Goal: Task Accomplishment & Management: Manage account settings

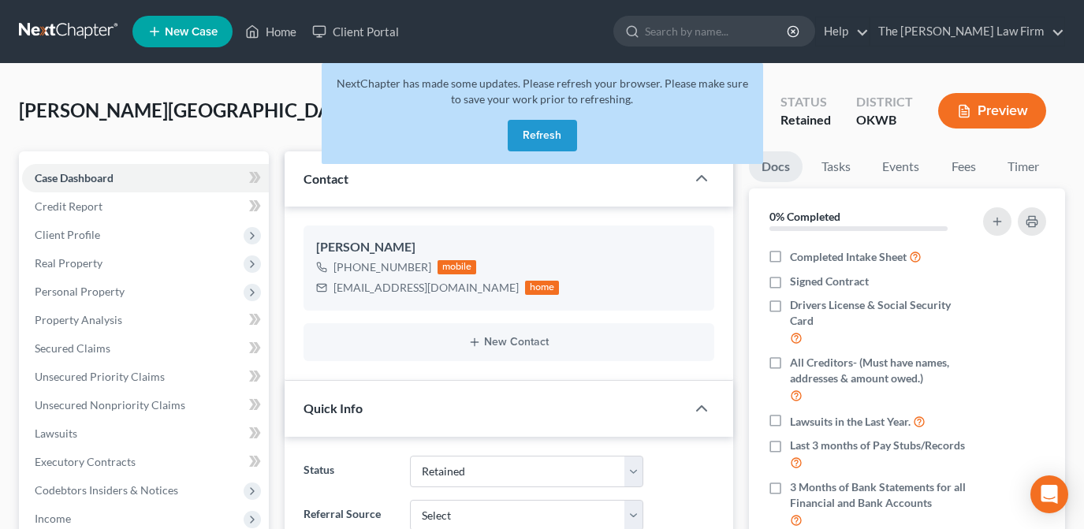
select select "8"
click at [519, 136] on button "Refresh" at bounding box center [542, 136] width 69 height 32
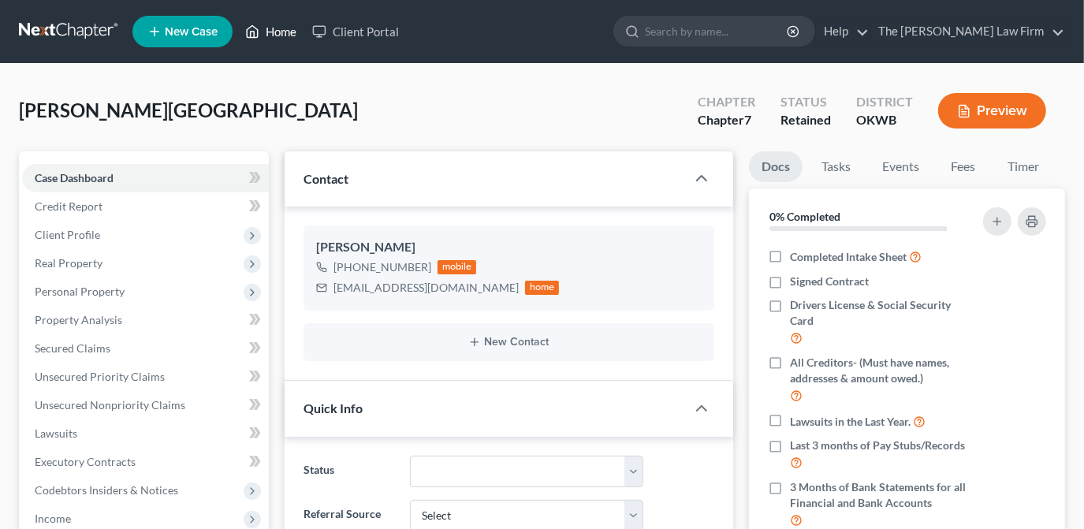
scroll to position [319, 0]
click at [263, 40] on link "Home" at bounding box center [270, 31] width 67 height 28
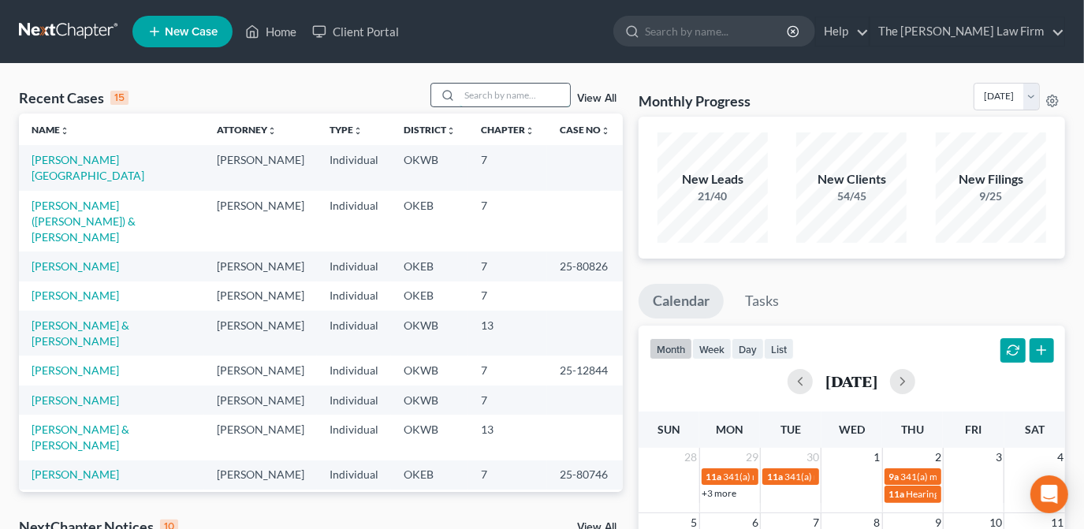
click at [464, 95] on input "search" at bounding box center [515, 95] width 110 height 23
type input "hicks"
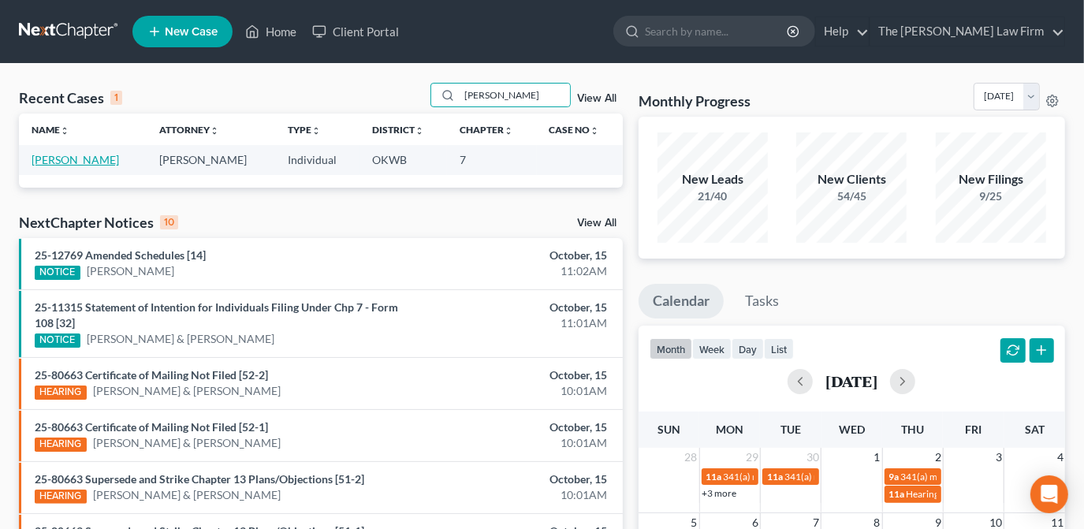
click at [75, 159] on link "Hicks, Michael" at bounding box center [76, 159] width 88 height 13
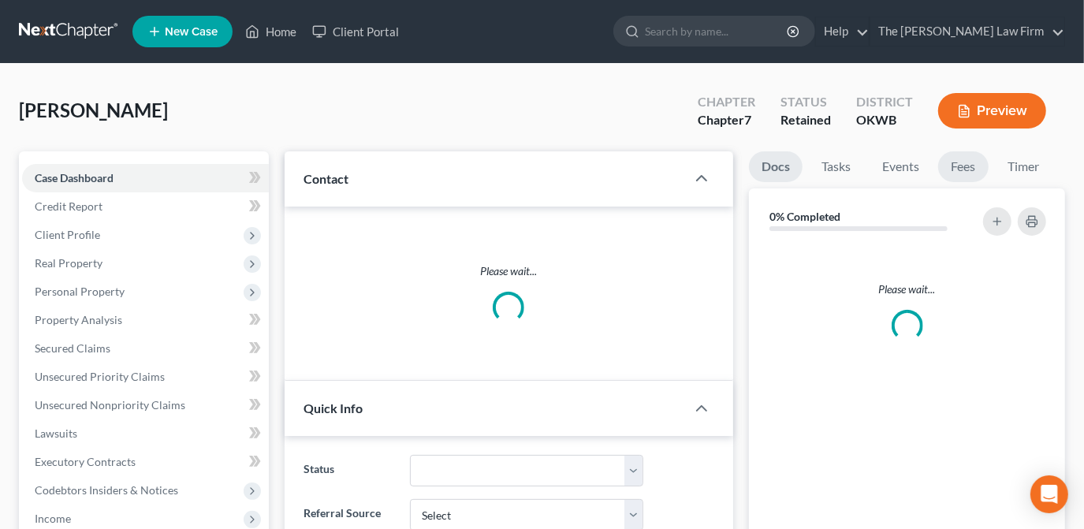
click at [968, 171] on link "Fees" at bounding box center [963, 166] width 50 height 31
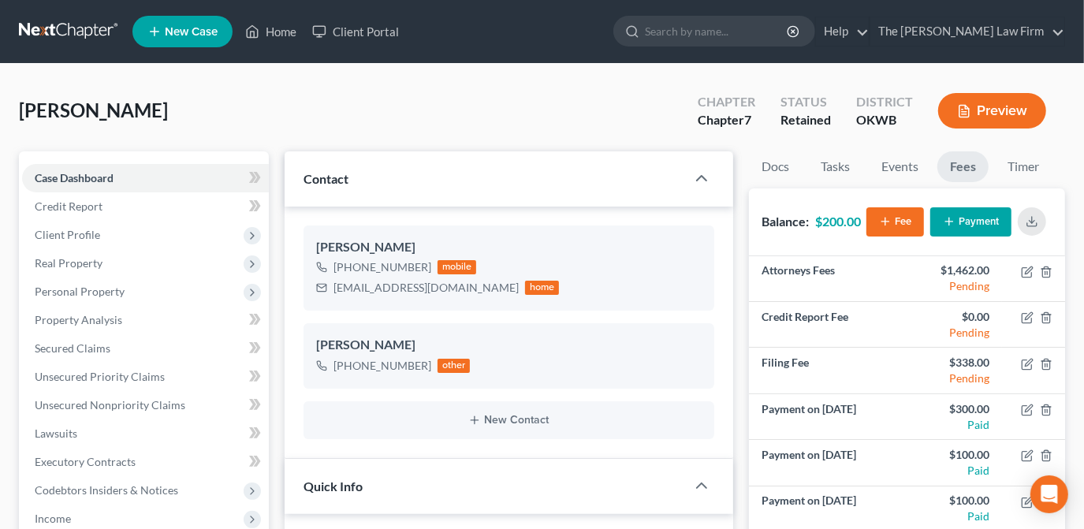
click at [958, 227] on button "Payment" at bounding box center [970, 221] width 81 height 29
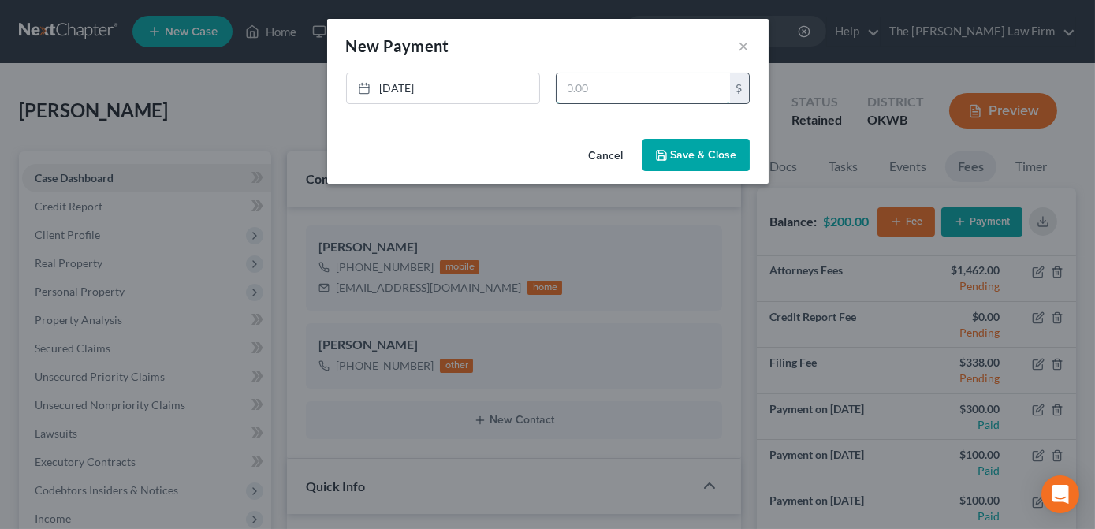
click at [628, 91] on input "text" at bounding box center [643, 88] width 173 height 30
click at [610, 86] on input "text" at bounding box center [643, 88] width 173 height 30
type input "100.00"
click at [678, 146] on button "Save & Close" at bounding box center [695, 155] width 107 height 33
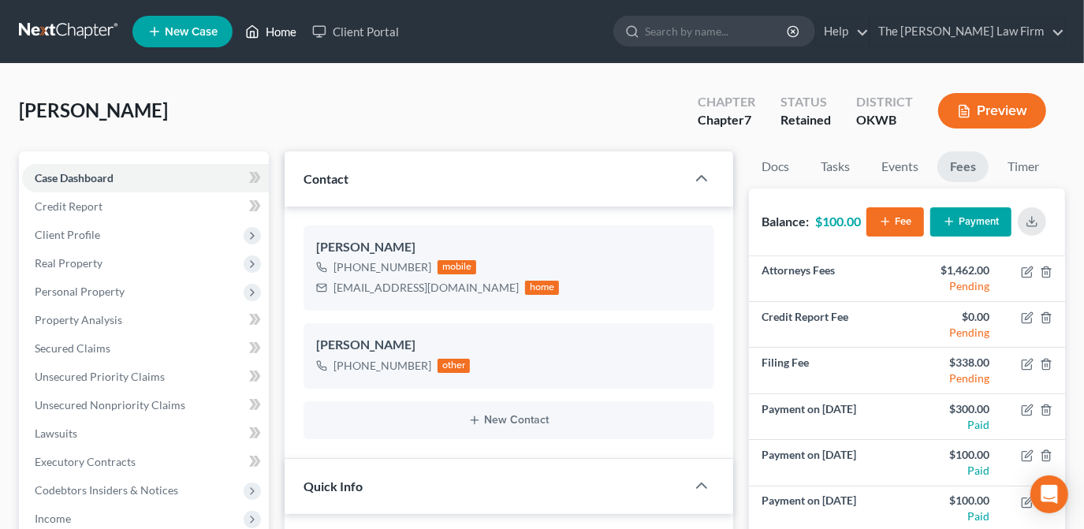
click at [262, 33] on link "Home" at bounding box center [270, 31] width 67 height 28
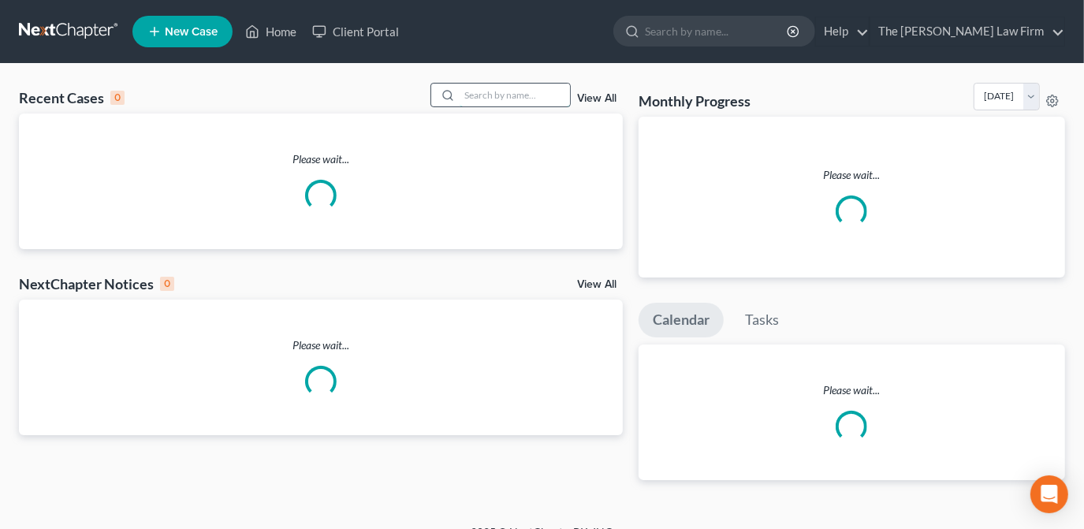
click at [487, 99] on input "search" at bounding box center [515, 95] width 110 height 23
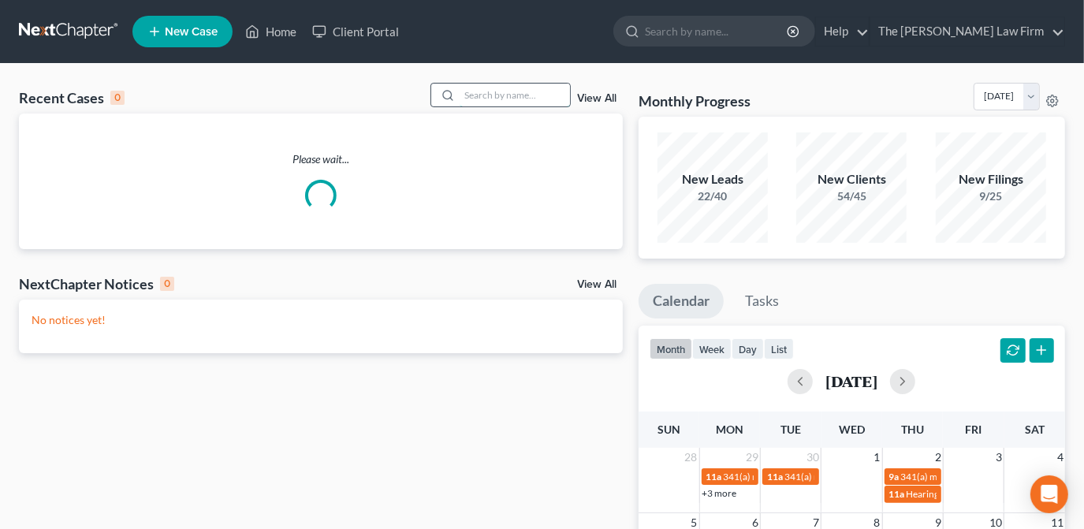
click at [490, 93] on input "search" at bounding box center [515, 95] width 110 height 23
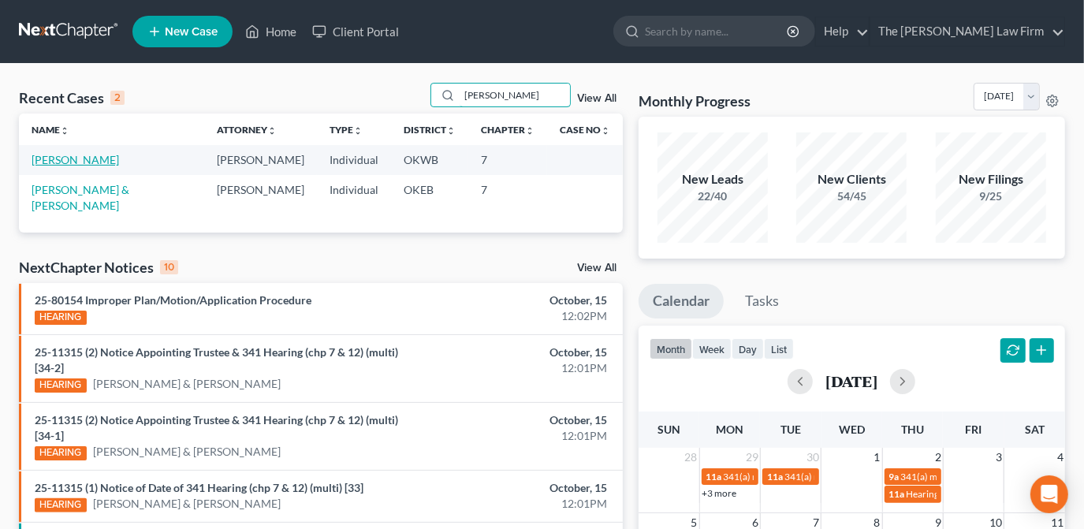
type input "rodrigue"
click at [96, 162] on link "Rodriguez, Layne" at bounding box center [76, 159] width 88 height 13
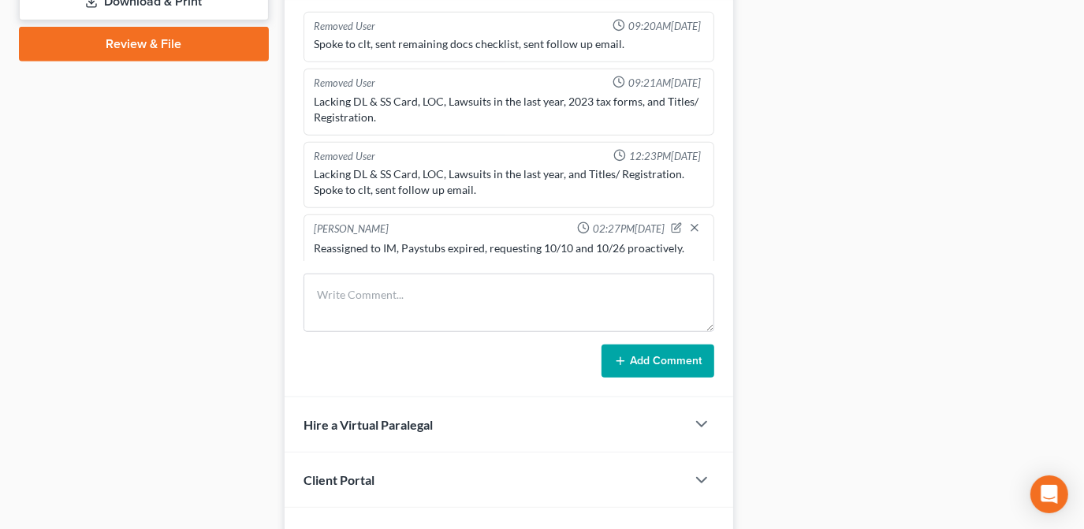
scroll to position [717, 0]
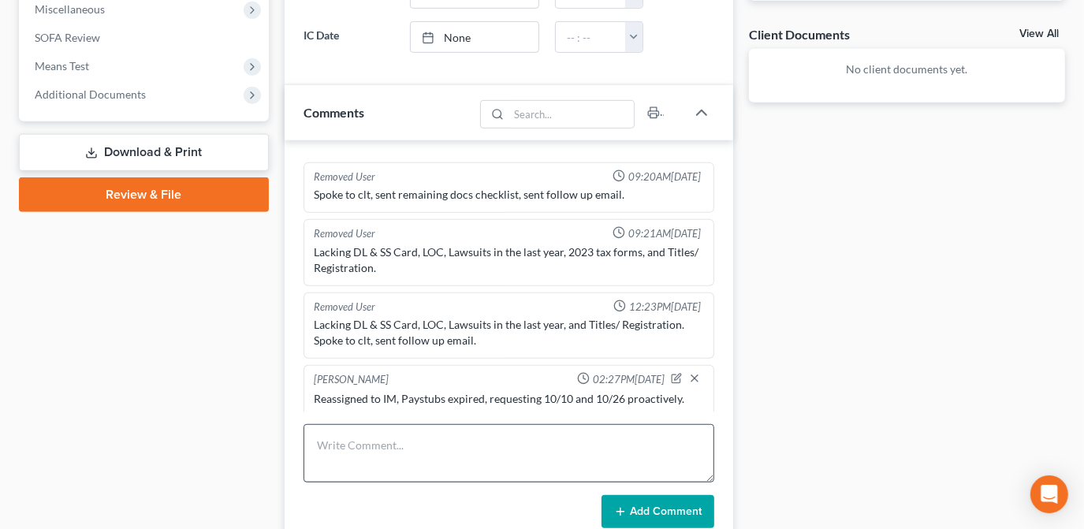
scroll to position [590, 0]
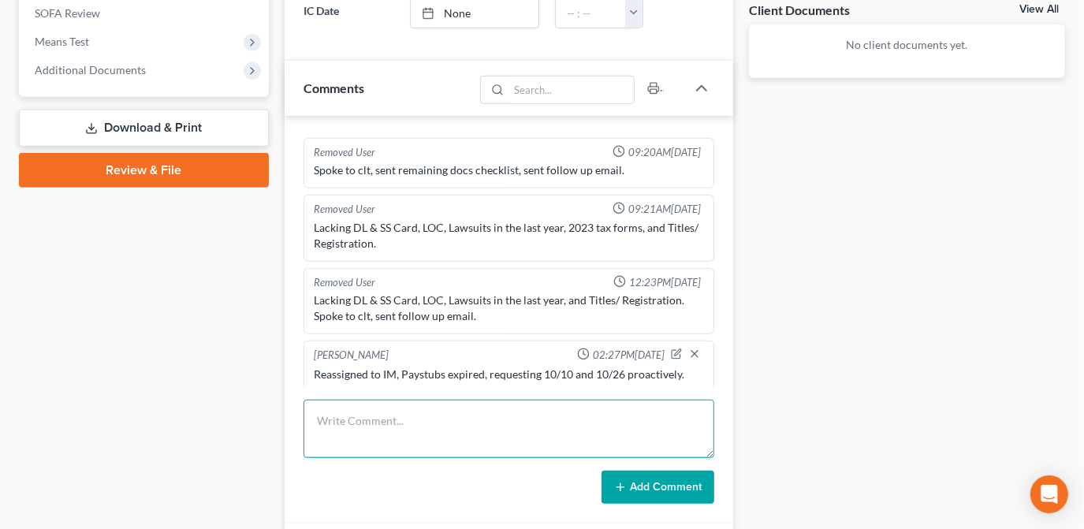
click at [417, 419] on textarea at bounding box center [509, 429] width 411 height 58
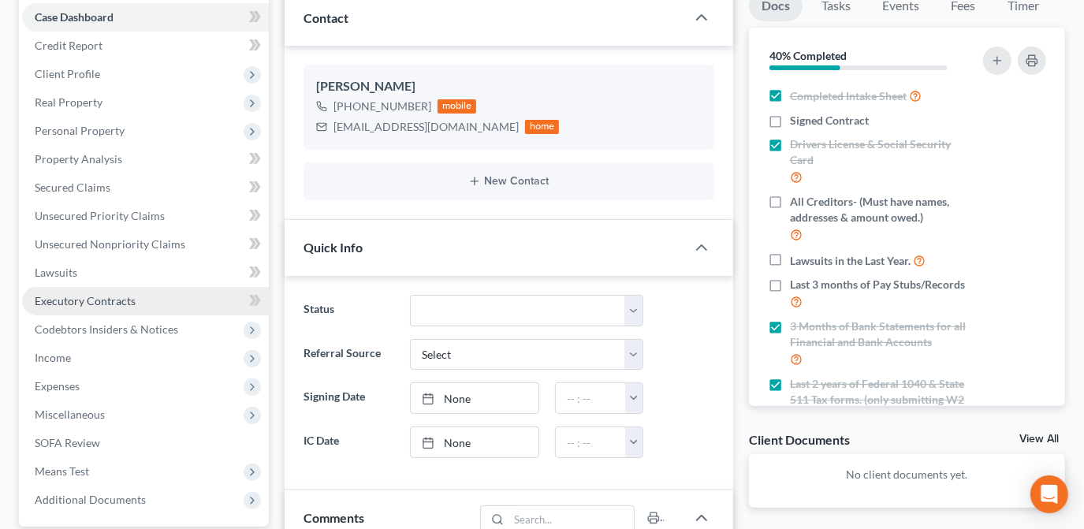
scroll to position [0, 0]
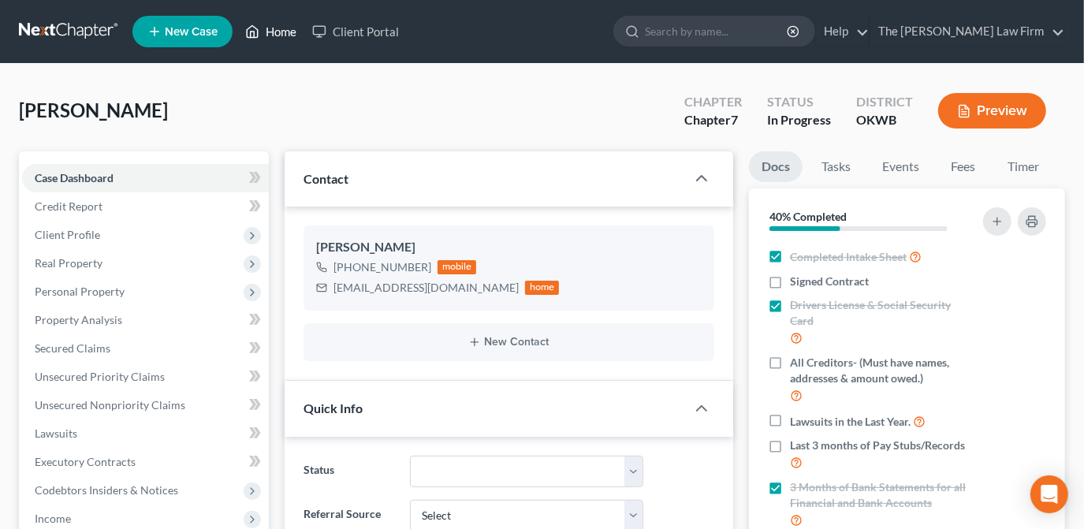
click at [281, 30] on link "Home" at bounding box center [270, 31] width 67 height 28
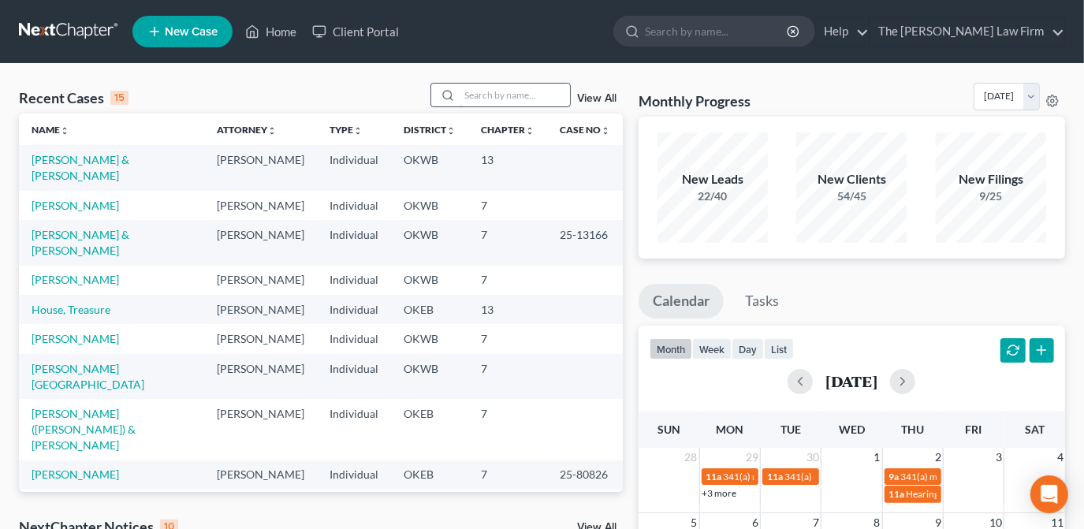
click at [484, 91] on input "search" at bounding box center [515, 95] width 110 height 23
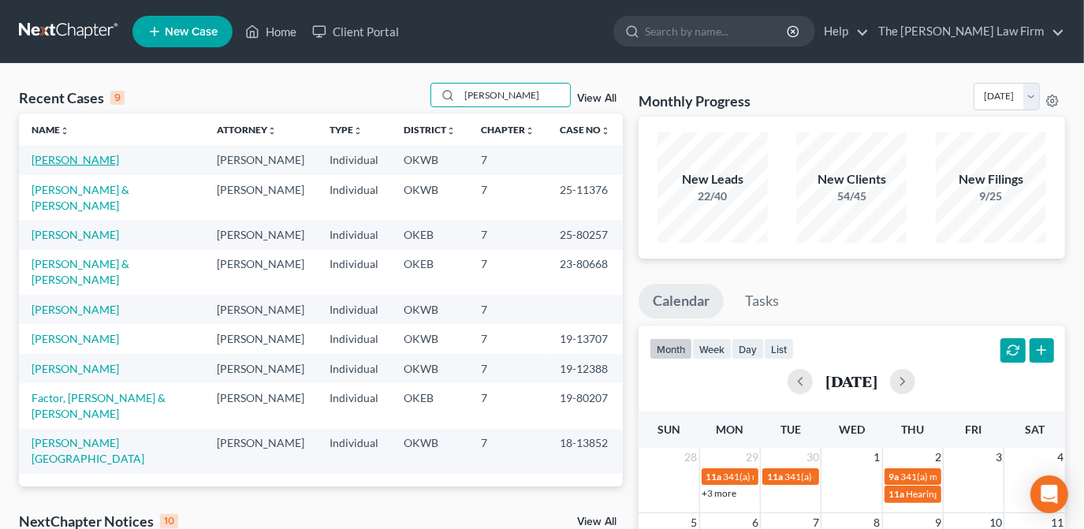
type input "Nichols"
click at [88, 165] on link "Nichols, Ronnette" at bounding box center [76, 159] width 88 height 13
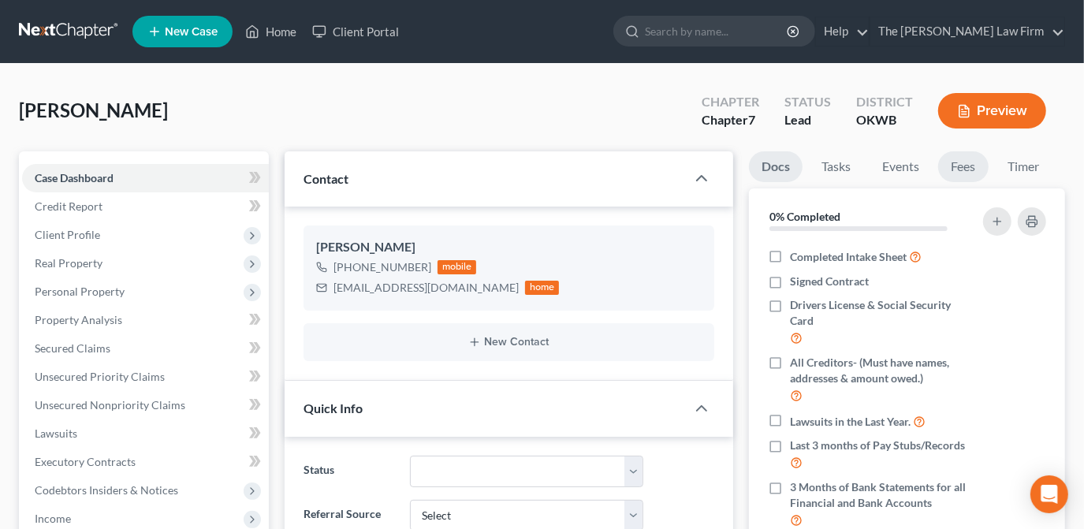
click at [973, 167] on link "Fees" at bounding box center [963, 166] width 50 height 31
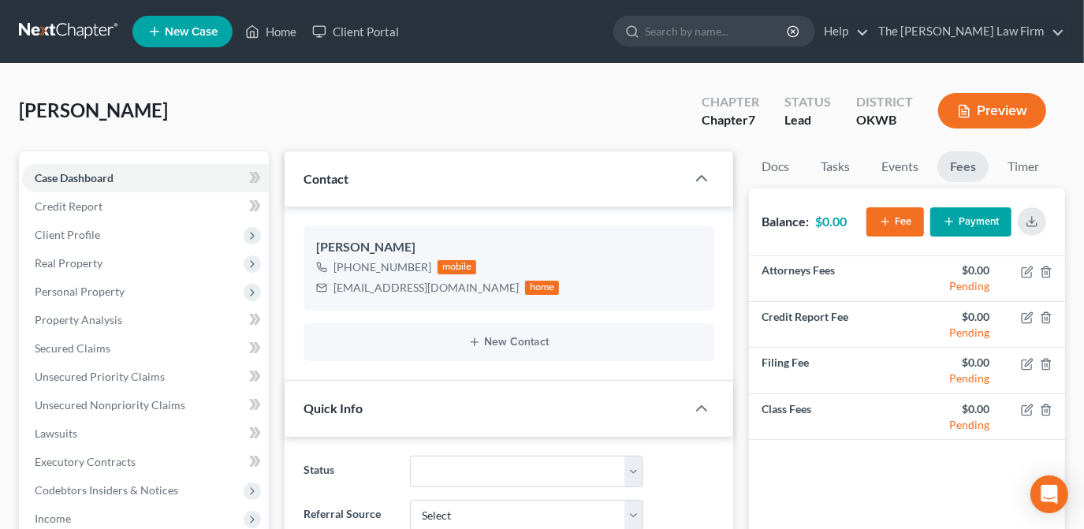
scroll to position [71, 0]
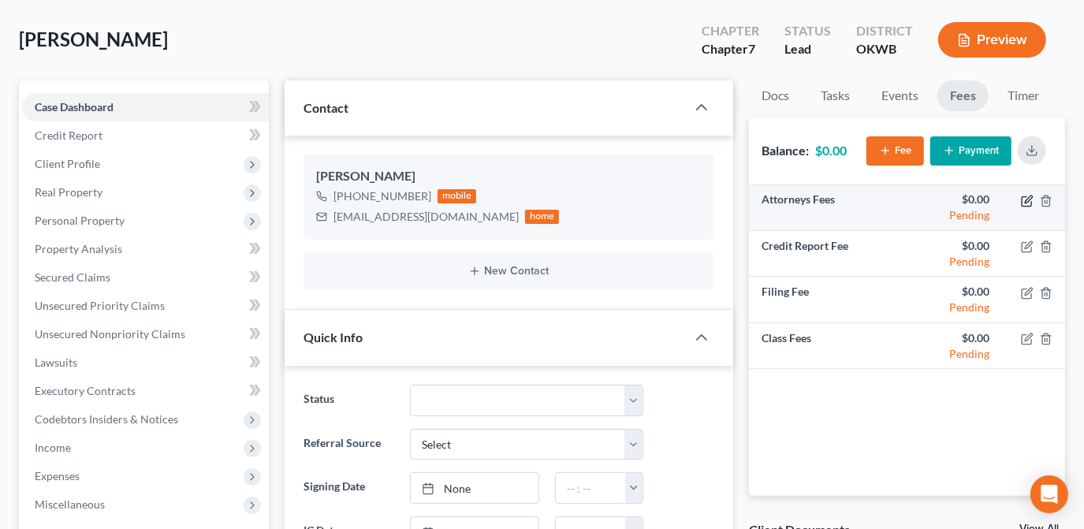
click at [1030, 203] on icon "button" at bounding box center [1027, 201] width 13 height 13
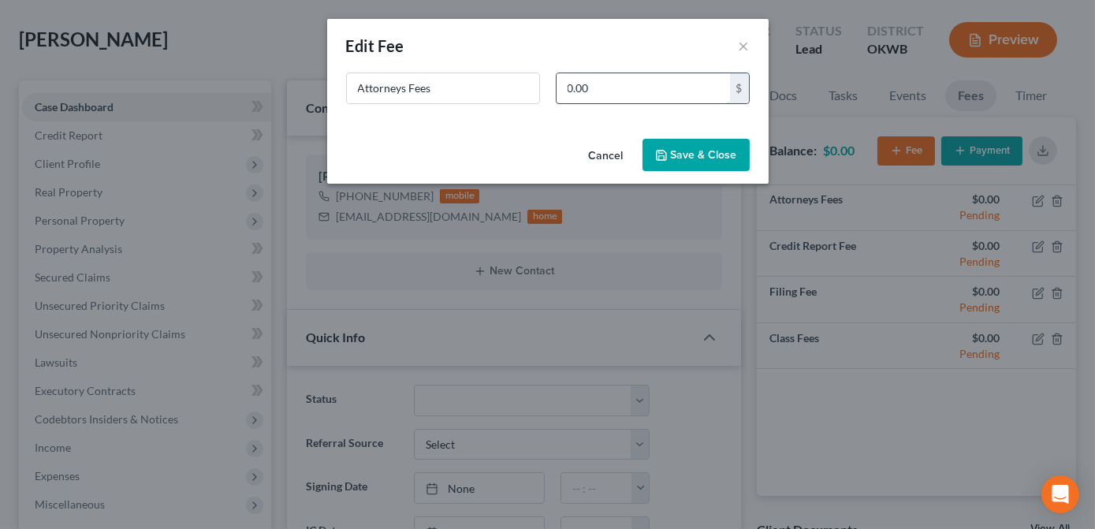
click at [632, 98] on input "0.00" at bounding box center [643, 88] width 173 height 30
type input "1,562.00"
click at [661, 151] on icon "button" at bounding box center [661, 155] width 13 height 13
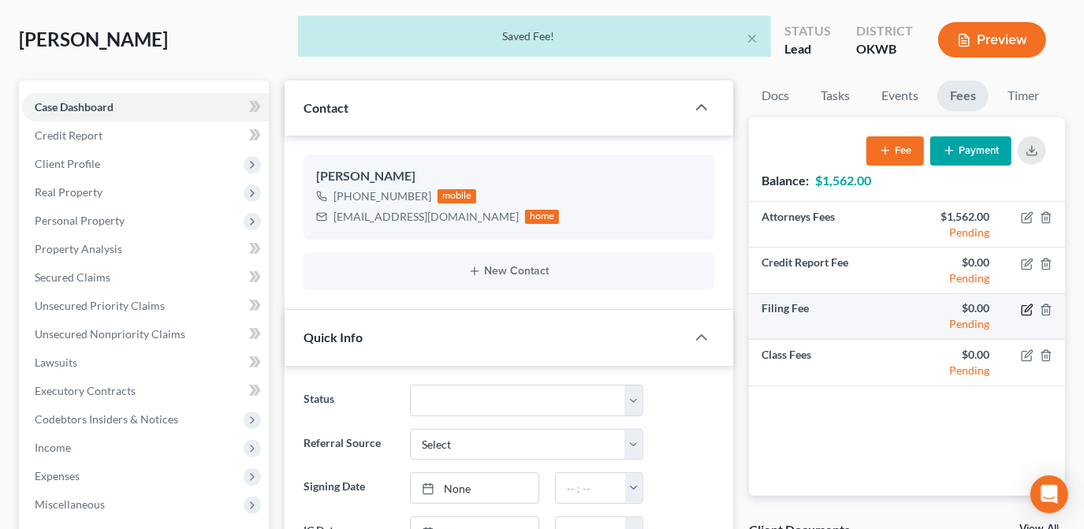
click at [1030, 307] on icon "button" at bounding box center [1028, 307] width 7 height 7
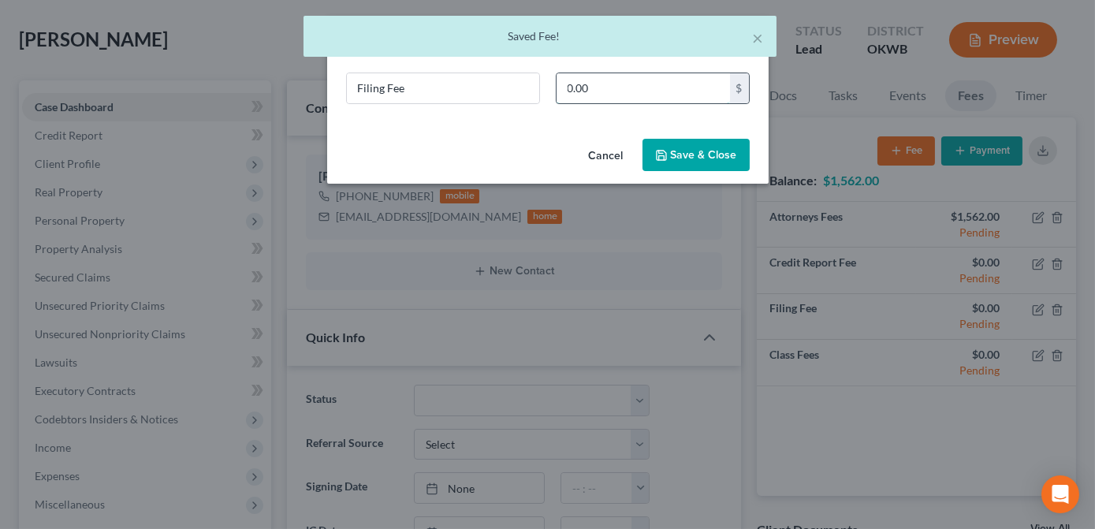
click at [607, 95] on input "0.00" at bounding box center [643, 88] width 173 height 30
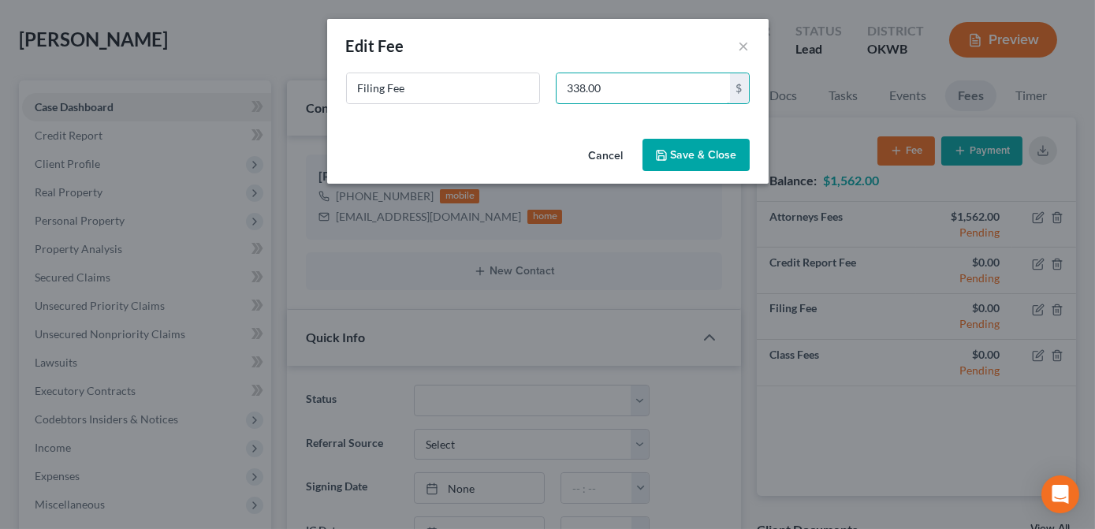
type input "338.00"
click at [719, 169] on button "Save & Close" at bounding box center [695, 155] width 107 height 33
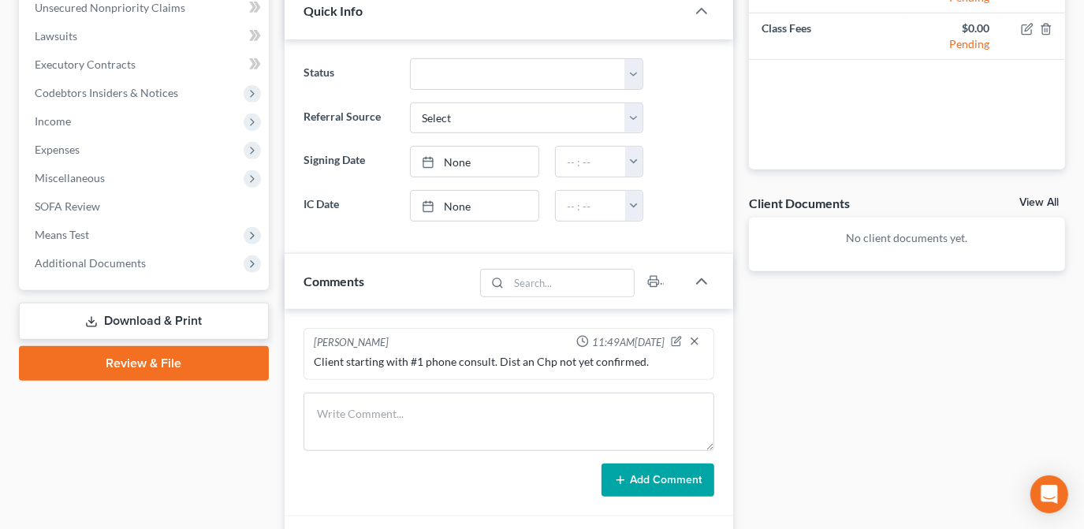
scroll to position [430, 0]
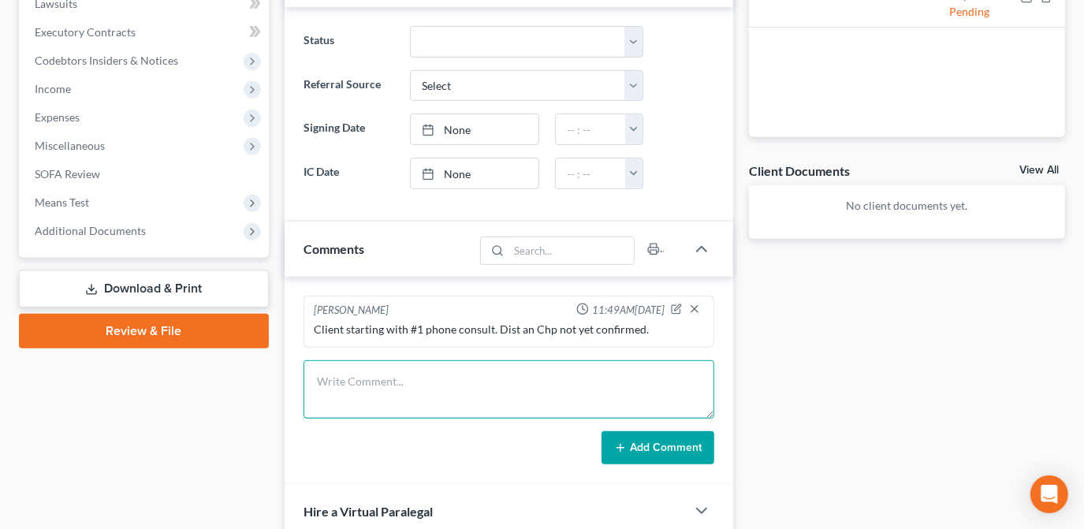
click at [399, 374] on textarea at bounding box center [509, 389] width 411 height 58
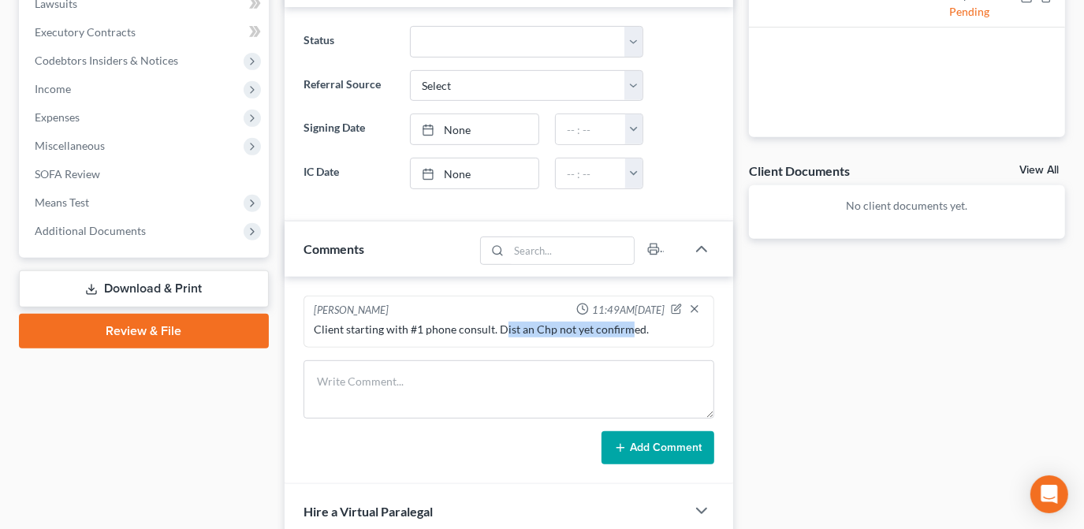
drag, startPoint x: 500, startPoint y: 326, endPoint x: 626, endPoint y: 335, distance: 126.4
click at [626, 335] on div "Client starting with #1 phone consult. Dist an Chp not yet confirmed." at bounding box center [509, 329] width 397 height 22
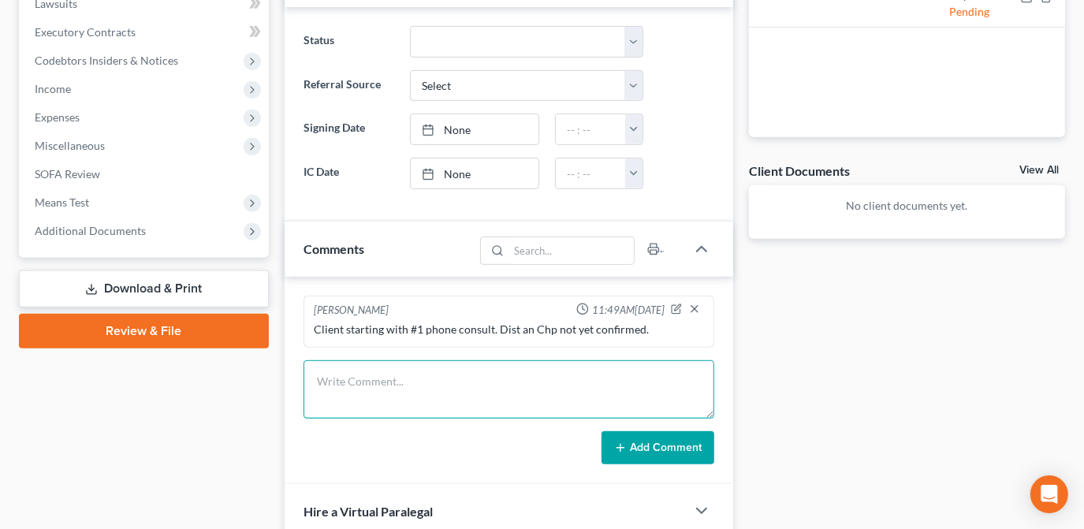
drag, startPoint x: 594, startPoint y: 357, endPoint x: 513, endPoint y: 391, distance: 87.3
click at [514, 390] on textarea at bounding box center [509, 389] width 411 height 58
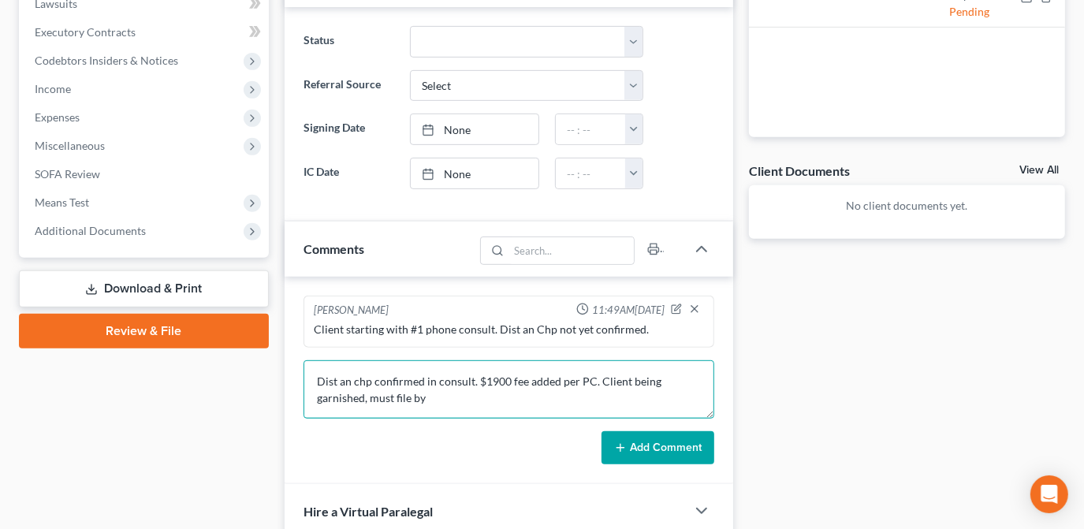
drag, startPoint x: 579, startPoint y: 392, endPoint x: 580, endPoint y: 403, distance: 11.1
click at [579, 392] on textarea "Dist an chp confirmed in consult. $1900 fee added per PC. Client being garnishe…" at bounding box center [509, 389] width 411 height 58
drag, startPoint x: 423, startPoint y: 393, endPoint x: 454, endPoint y: 397, distance: 31.7
click at [454, 397] on textarea "Dist an chp confirmed in consult. $1900 fee added per PC. Client being garnishe…" at bounding box center [509, 389] width 411 height 58
drag, startPoint x: 582, startPoint y: 397, endPoint x: 599, endPoint y: 396, distance: 17.4
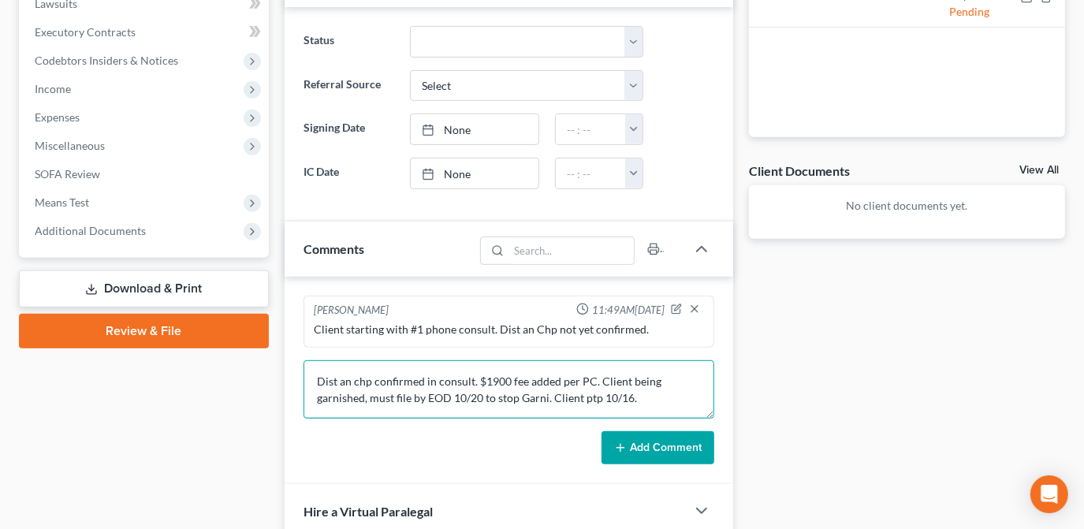
click at [599, 396] on textarea "Dist an chp confirmed in consult. $1900 fee added per PC. Client being garnishe…" at bounding box center [509, 389] width 411 height 58
drag, startPoint x: 576, startPoint y: 378, endPoint x: 593, endPoint y: 382, distance: 17.0
click at [593, 382] on textarea "Dist an chp confirmed in consult. $1900 fee added per PC. Client being garnishe…" at bounding box center [509, 389] width 411 height 58
click at [654, 401] on textarea "Dist an chp confirmed in consult. $1900 fee added per PC. Client being garnishe…" at bounding box center [509, 389] width 411 height 58
type textarea "Dist an chp confirmed in consult. $1900 fee added per PC. Client being garnishe…"
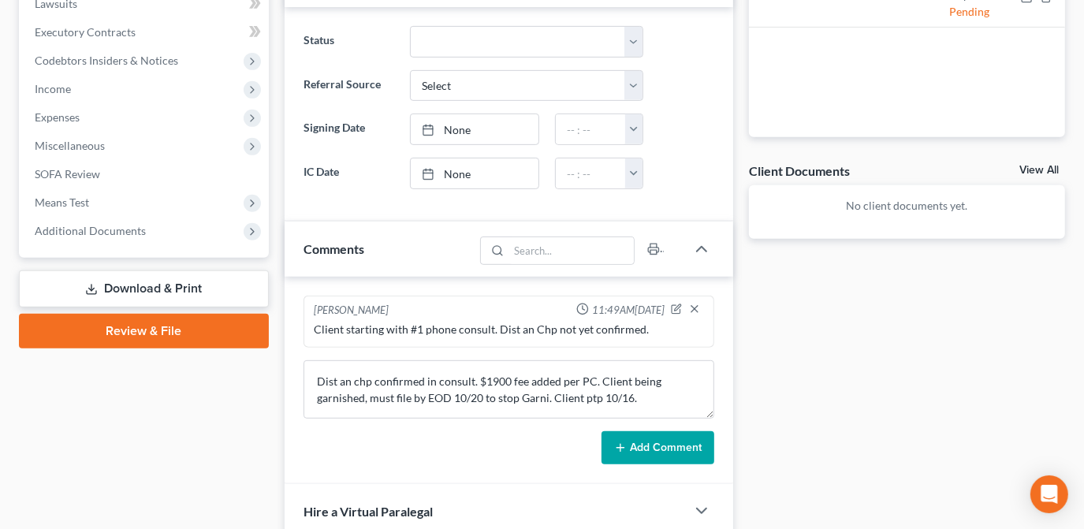
click at [645, 445] on button "Add Comment" at bounding box center [657, 447] width 113 height 33
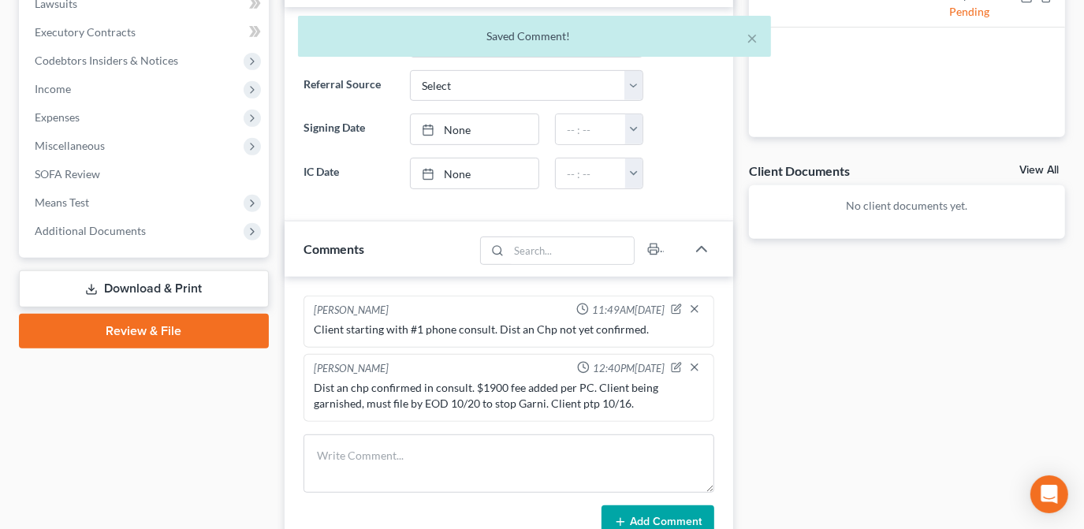
click at [618, 406] on div "Dist an chp confirmed in consult. $1900 fee added per PC. Client being garnishe…" at bounding box center [509, 396] width 390 height 32
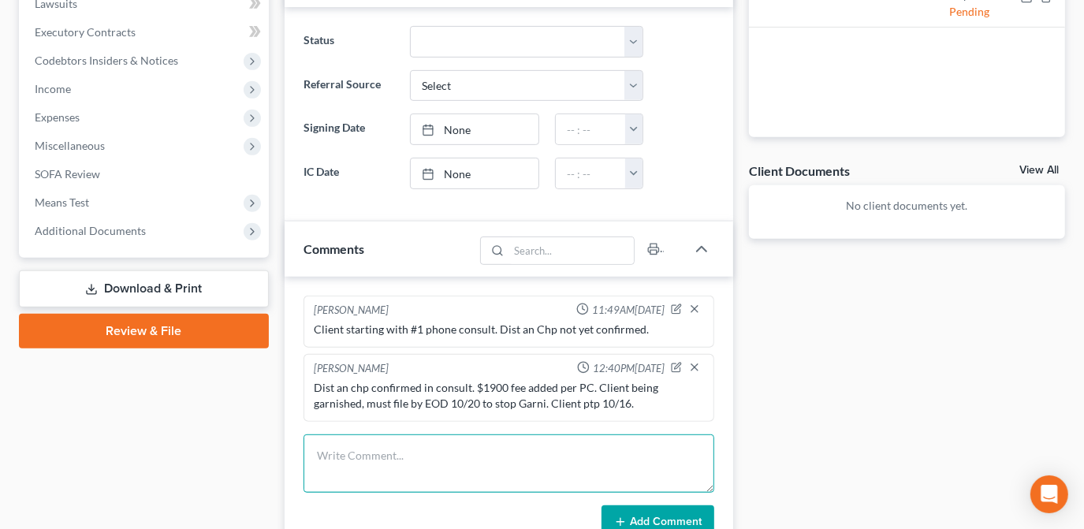
click at [599, 467] on textarea at bounding box center [509, 463] width 411 height 58
click at [521, 445] on textarea at bounding box center [509, 463] width 411 height 58
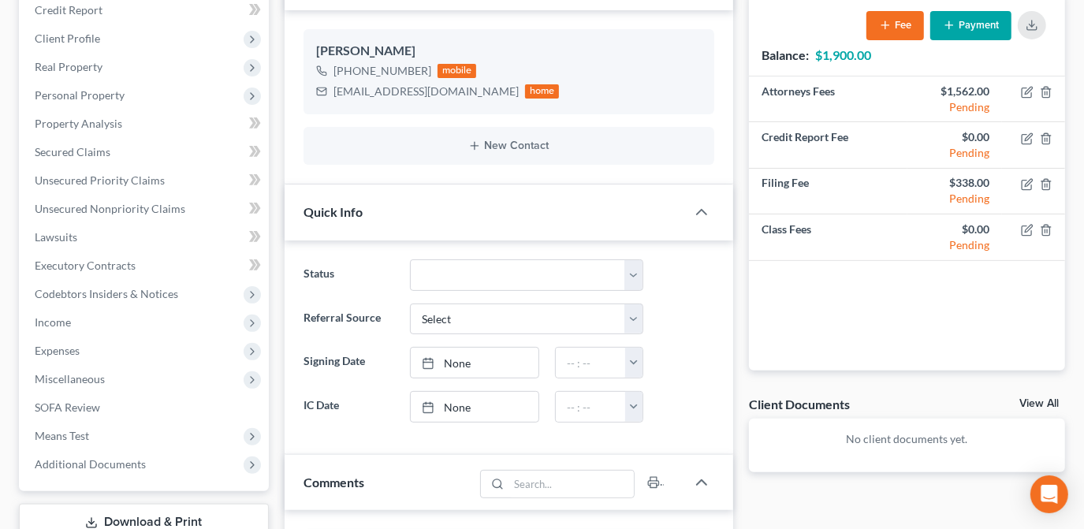
scroll to position [0, 0]
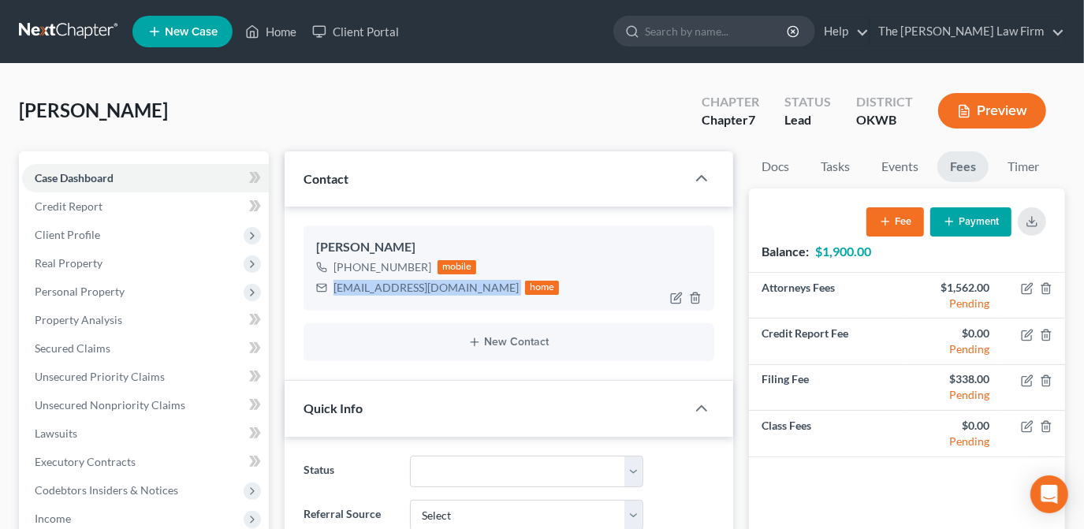
drag, startPoint x: 335, startPoint y: 288, endPoint x: 464, endPoint y: 296, distance: 129.6
click at [495, 291] on div "mommaroro101084@gmail.com home" at bounding box center [438, 287] width 244 height 20
drag, startPoint x: 464, startPoint y: 296, endPoint x: 448, endPoint y: 289, distance: 18.3
copy div "mommaroro101084@gmail.com"
click at [486, 112] on div "Nichols, Ronnette Upgraded Chapter Chapter 7 Status Lead District OKWB Preview" at bounding box center [542, 117] width 1046 height 69
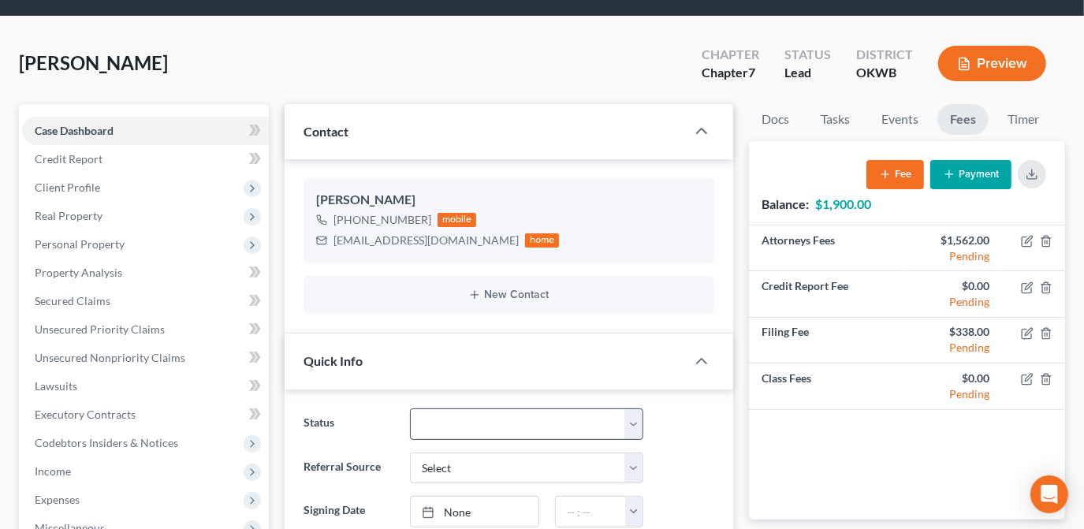
scroll to position [71, 0]
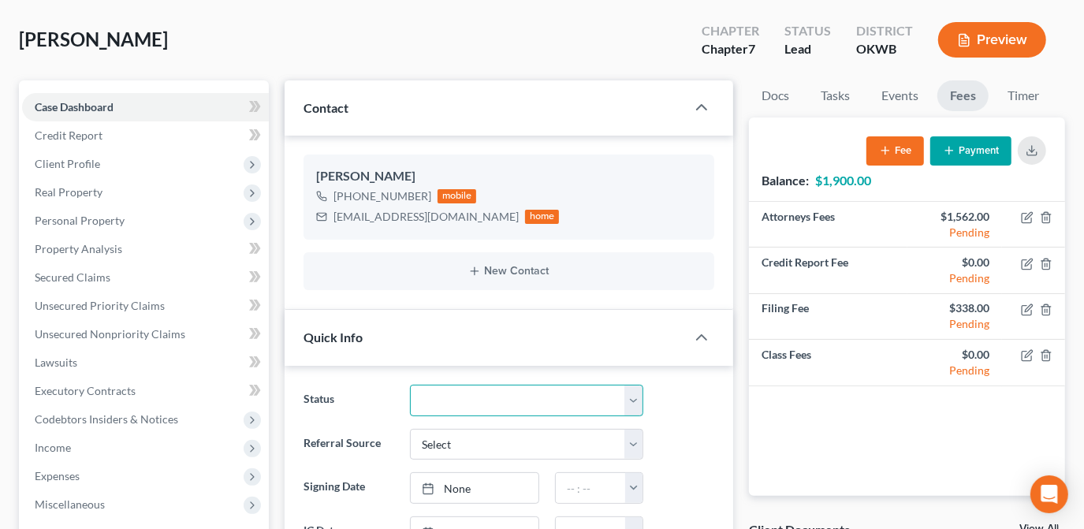
click at [633, 404] on select "Discharged Dismissed Filed Info Sent In Progress Lead Lost Lead Ready to File R…" at bounding box center [526, 401] width 233 height 32
select select "3"
click at [410, 385] on select "Discharged Dismissed Filed Info Sent In Progress Lead Lost Lead Ready to File R…" at bounding box center [526, 401] width 233 height 32
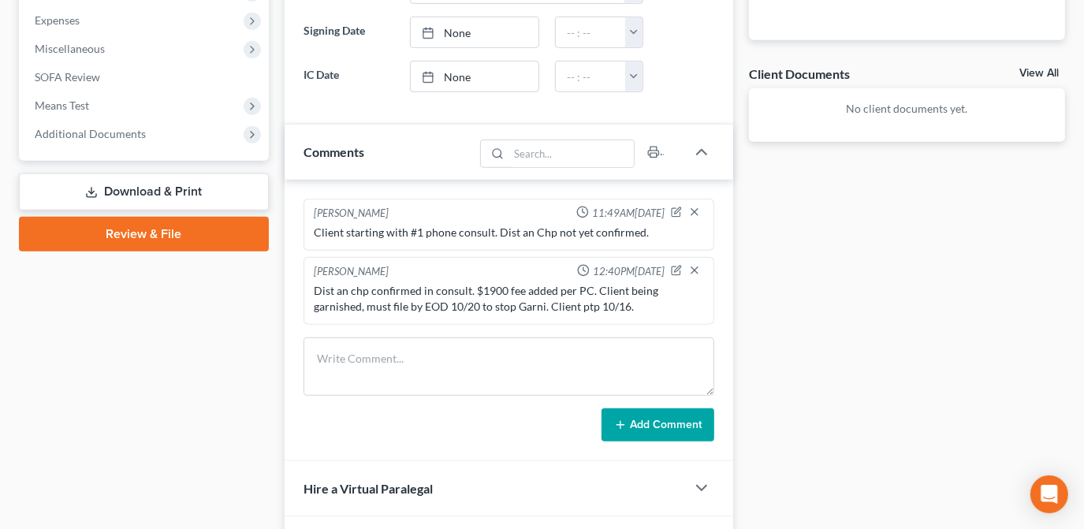
scroll to position [573, 0]
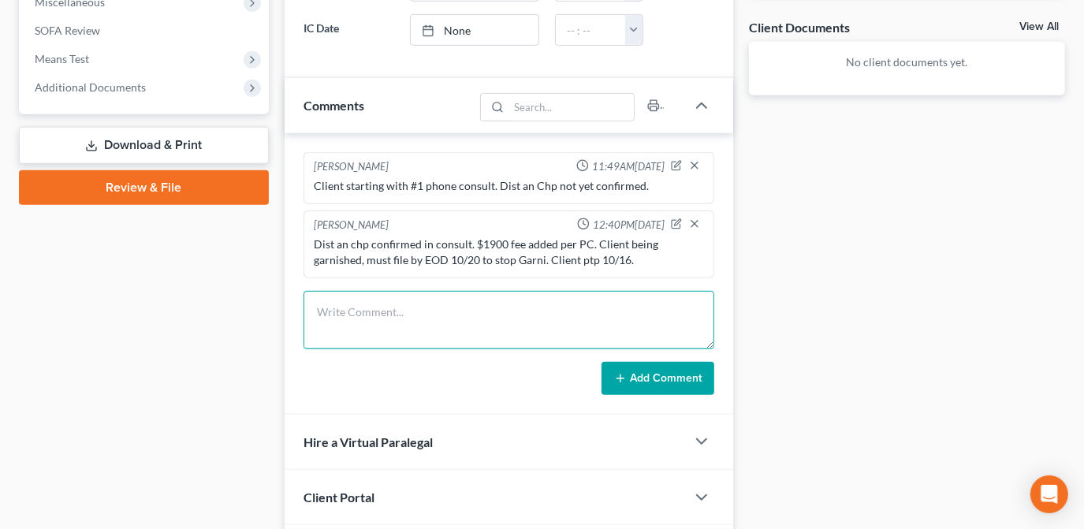
click at [525, 331] on textarea at bounding box center [509, 320] width 411 height 58
type textarea "Docs email sent w/ chp 7 contract."
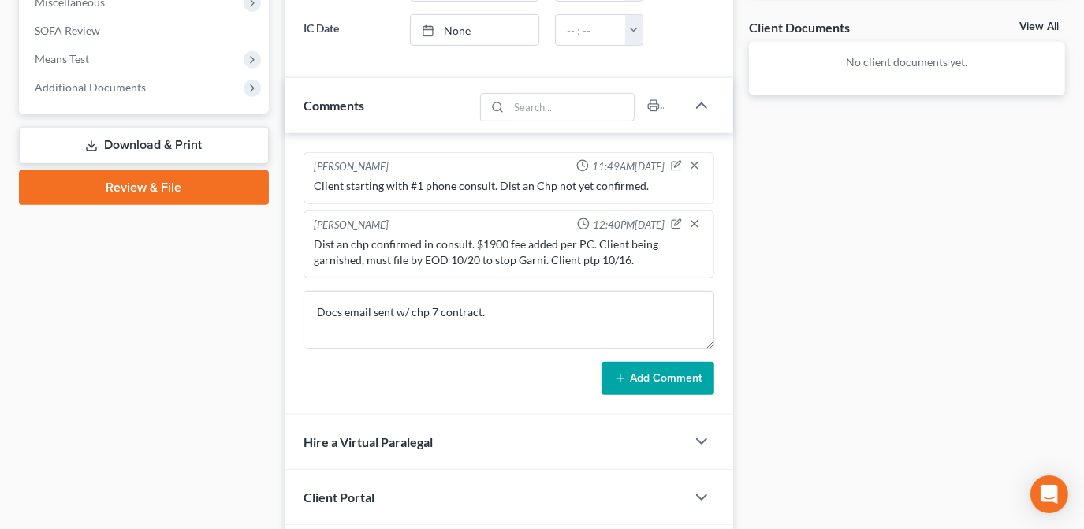
click at [626, 373] on icon at bounding box center [620, 378] width 13 height 13
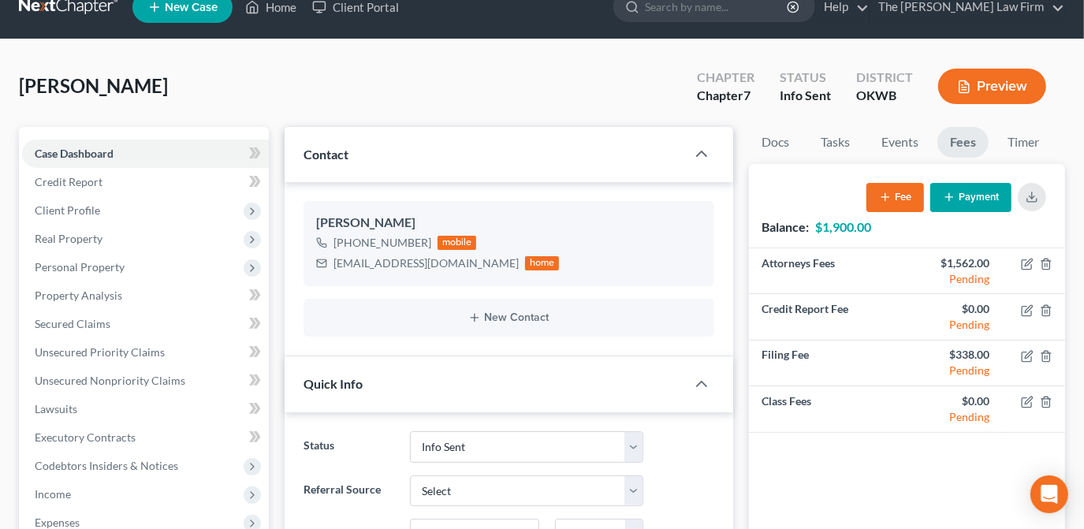
scroll to position [0, 0]
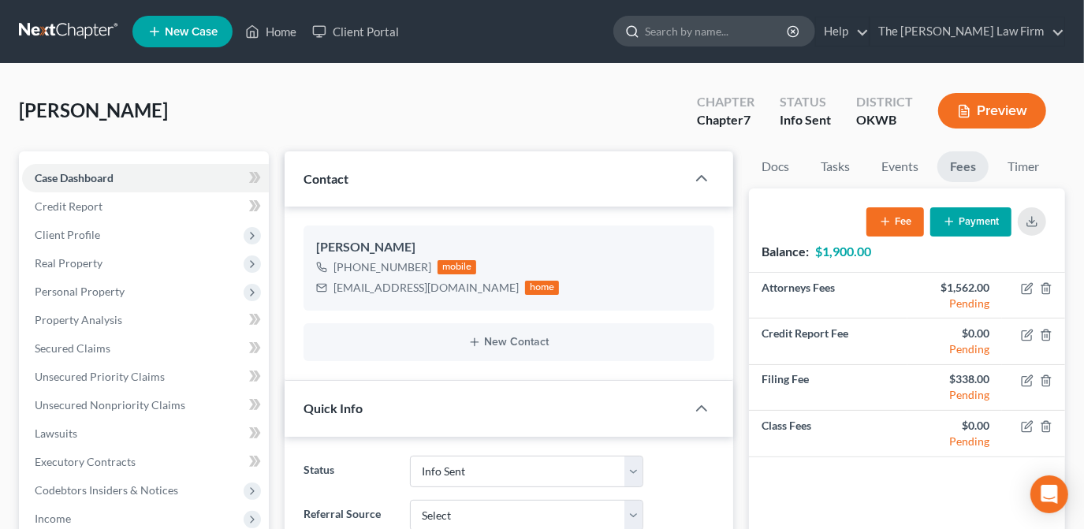
drag, startPoint x: 713, startPoint y: 28, endPoint x: 713, endPoint y: 43, distance: 14.2
click at [714, 28] on input "search" at bounding box center [717, 31] width 144 height 29
type input "b"
type input "brooking"
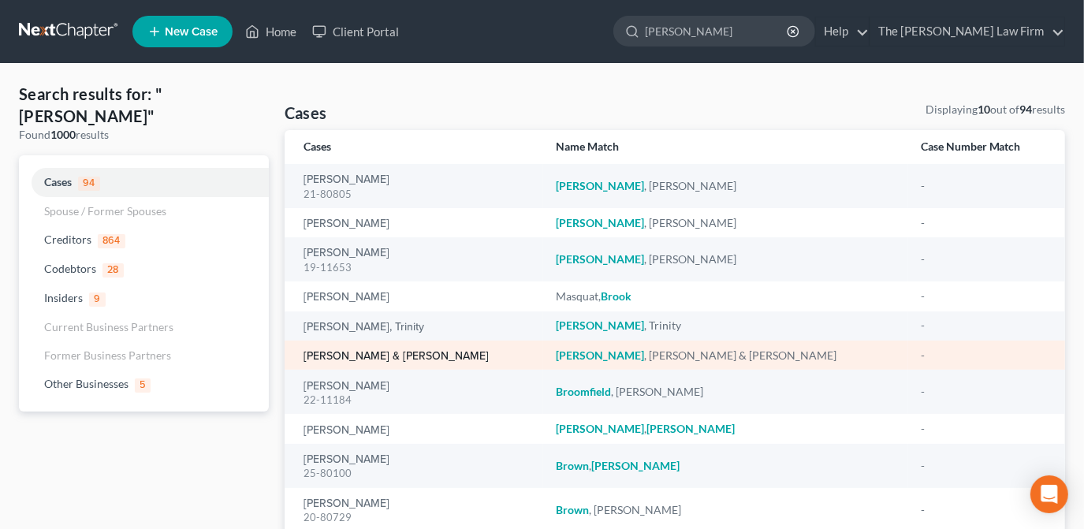
click at [382, 362] on link "Brooking, Christopher & Sharon" at bounding box center [396, 356] width 185 height 11
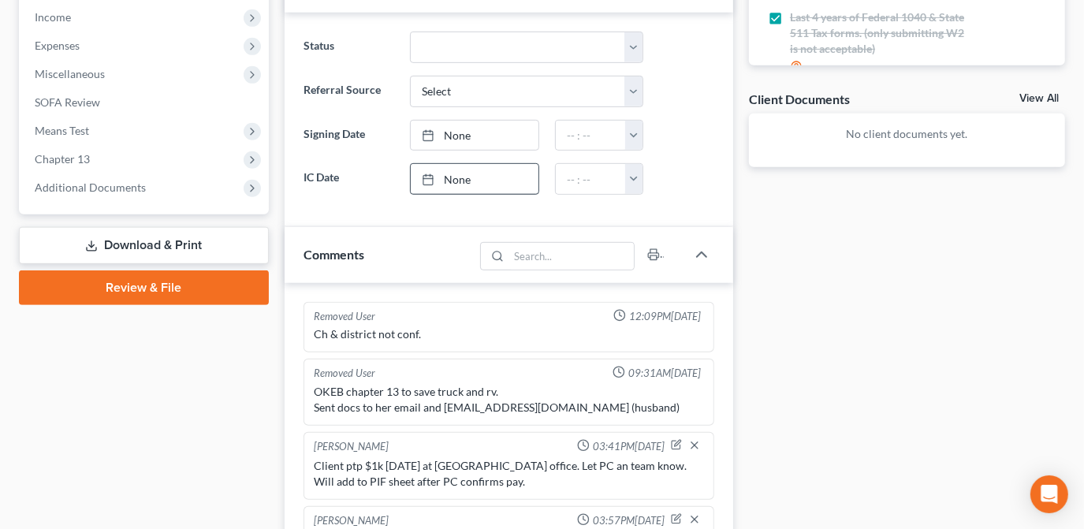
drag, startPoint x: 495, startPoint y: 175, endPoint x: 508, endPoint y: 203, distance: 31.4
click at [495, 175] on link "None" at bounding box center [475, 179] width 128 height 30
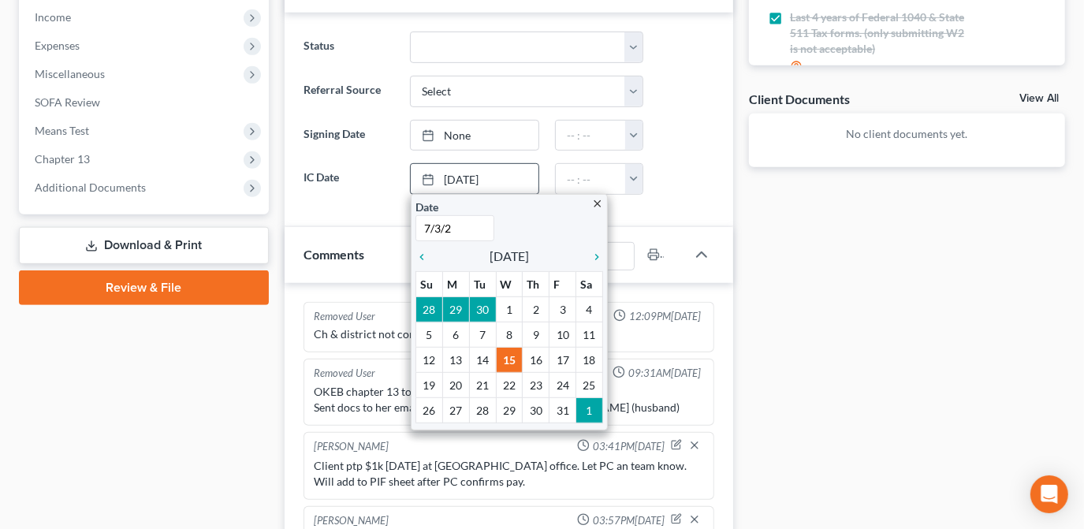
type input "7/3/25"
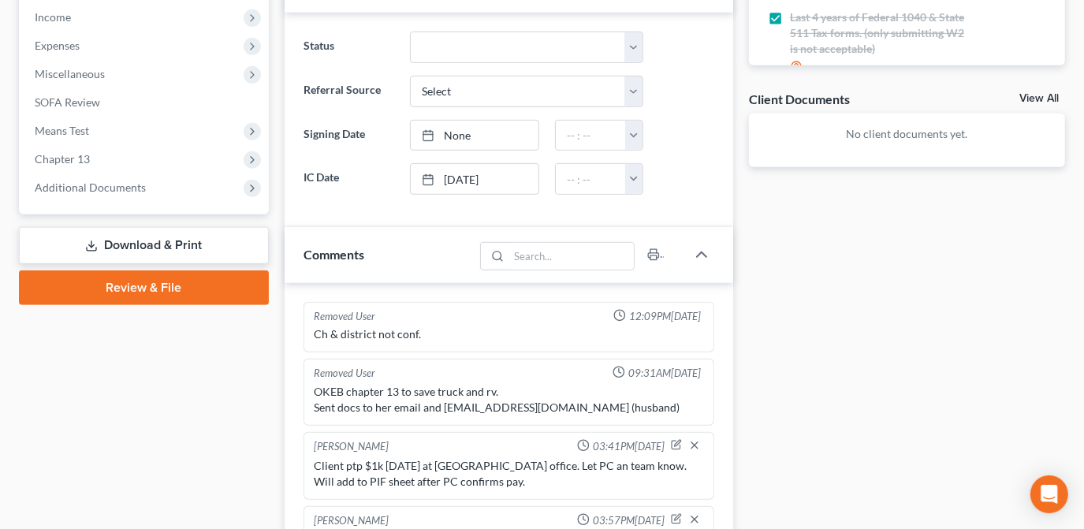
drag, startPoint x: 795, startPoint y: 306, endPoint x: 817, endPoint y: 279, distance: 35.2
click at [797, 304] on div "Docs Tasks Events Fees Timer 100% Completed Nothing here yet! Signed Contract D…" at bounding box center [907, 253] width 332 height 1206
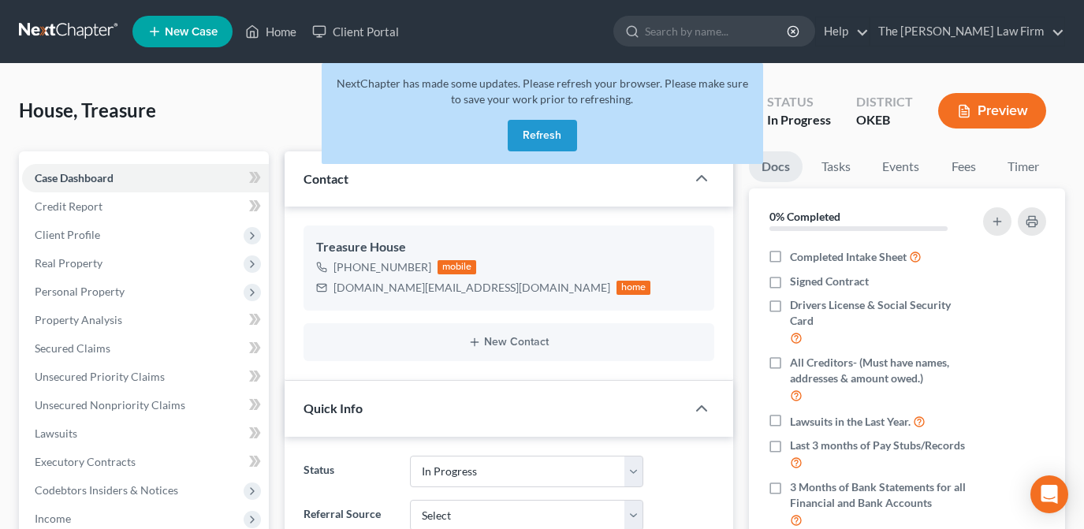
select select "4"
click at [557, 136] on button "Refresh" at bounding box center [542, 136] width 69 height 32
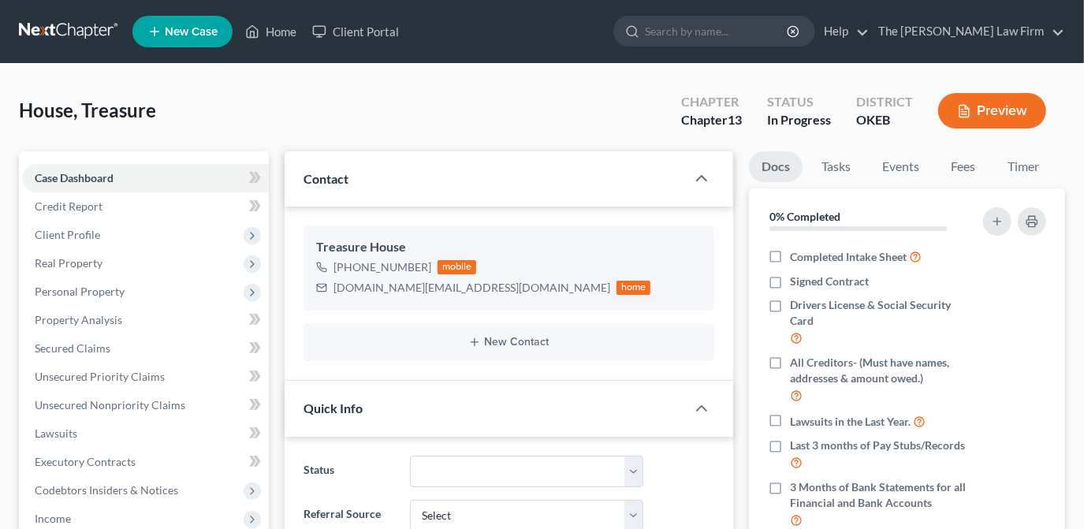
click at [222, 28] on link "New Case" at bounding box center [182, 32] width 100 height 32
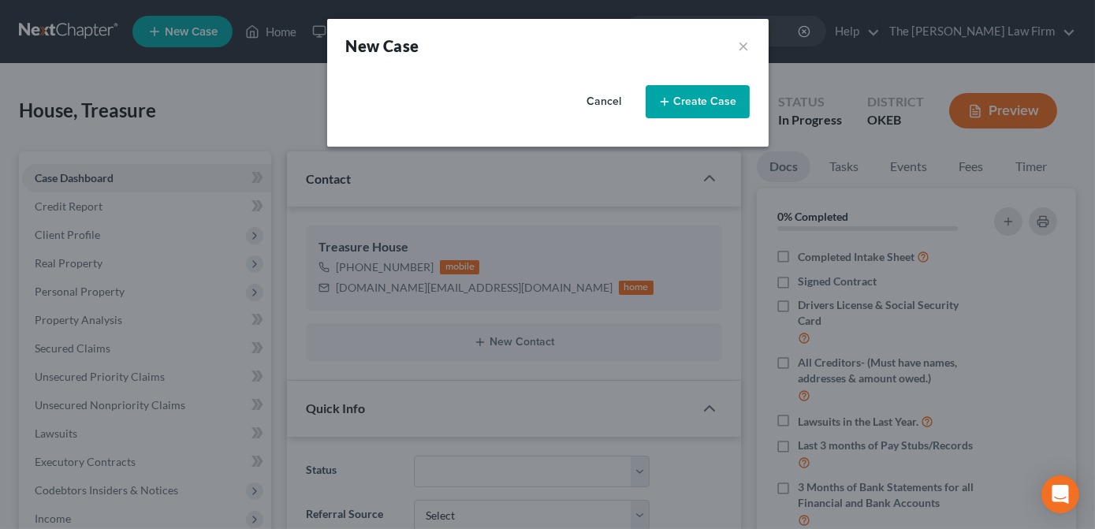
select select "65"
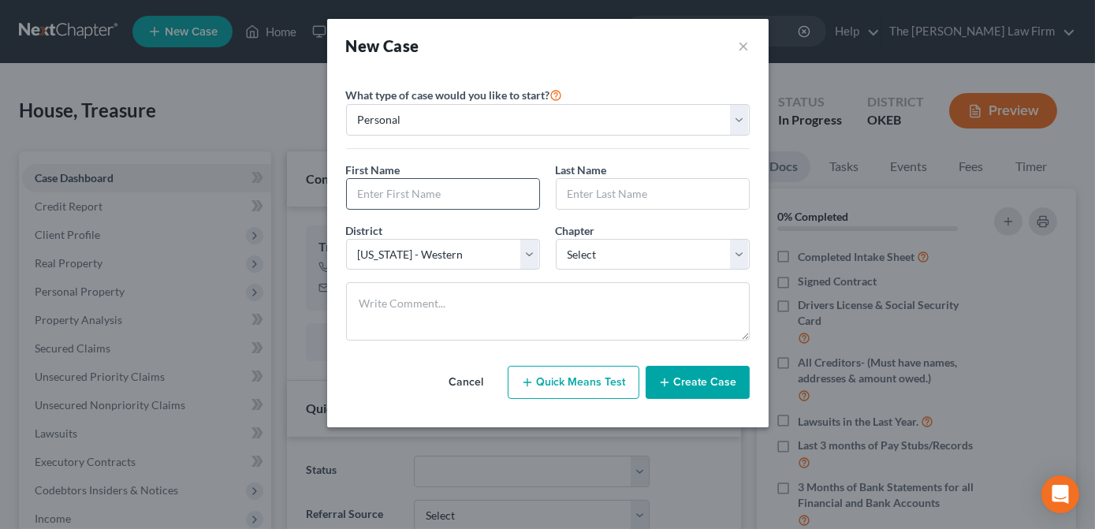
click at [514, 181] on input "text" at bounding box center [443, 194] width 192 height 30
type input "Ronnette"
type input "Nichols"
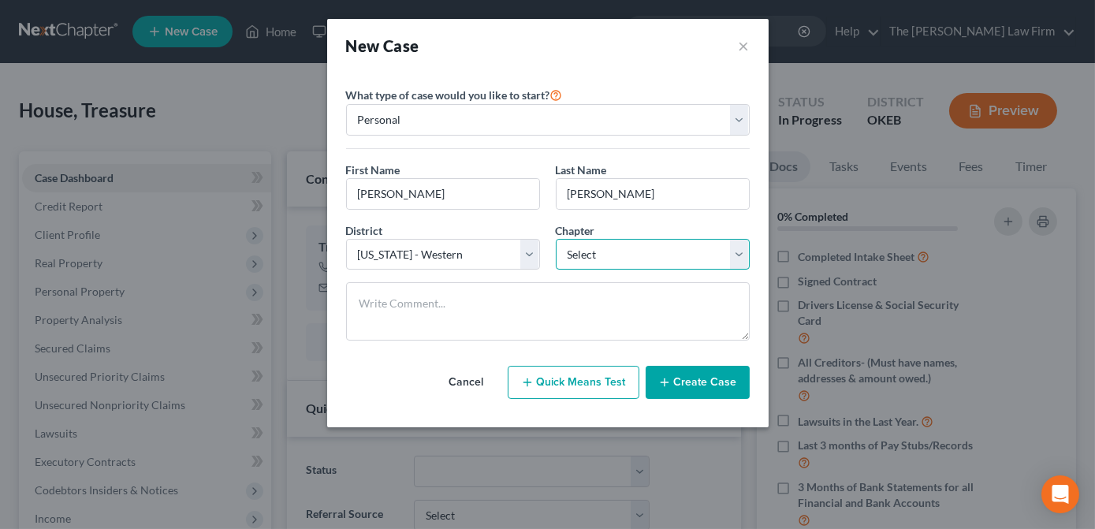
click at [644, 253] on select "Select 7 11 12 13" at bounding box center [653, 255] width 194 height 32
select select "0"
click at [556, 239] on select "Select 7 11 12 13" at bounding box center [653, 255] width 194 height 32
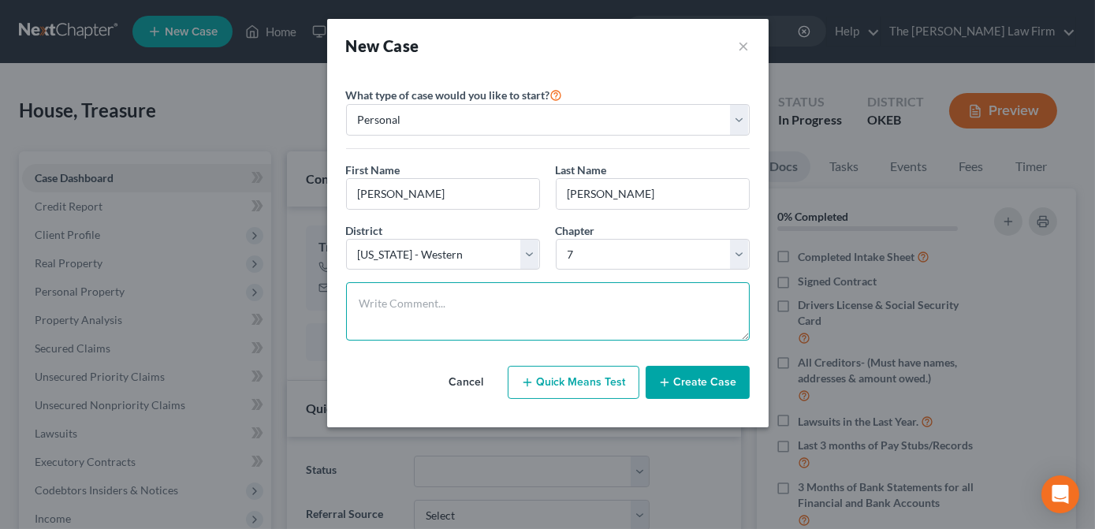
drag, startPoint x: 560, startPoint y: 304, endPoint x: 549, endPoint y: 302, distance: 12.1
click at [557, 306] on textarea at bounding box center [548, 311] width 404 height 58
drag, startPoint x: 550, startPoint y: 322, endPoint x: 354, endPoint y: 296, distance: 198.1
click at [354, 296] on textarea "Dist and chp have been confirmed in their phone consult with PC. Client is bein…" at bounding box center [548, 311] width 404 height 58
type textarea "Client starting with #1 phone consult. Dist an Chp not yet confirmed."
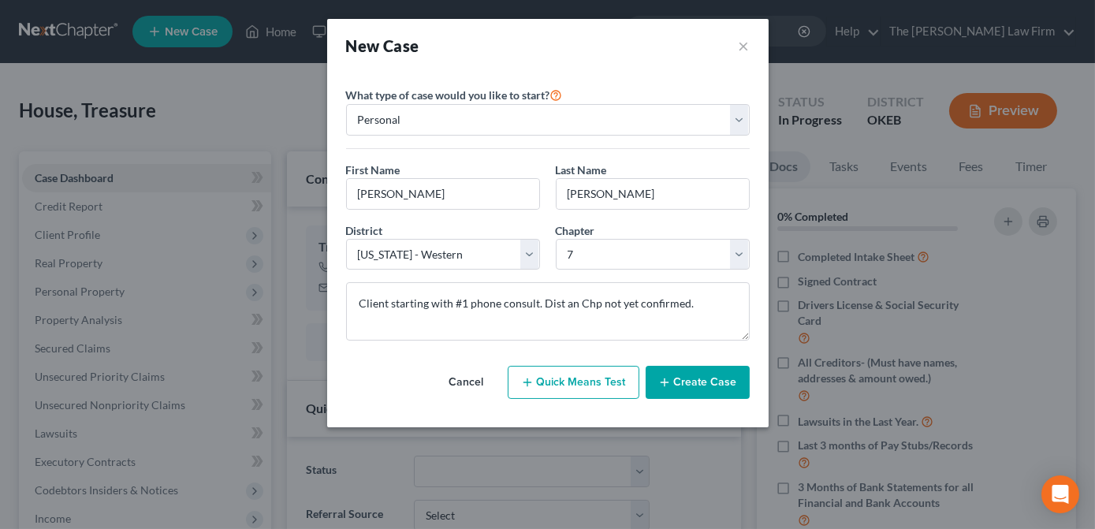
click at [722, 388] on button "Create Case" at bounding box center [698, 382] width 104 height 33
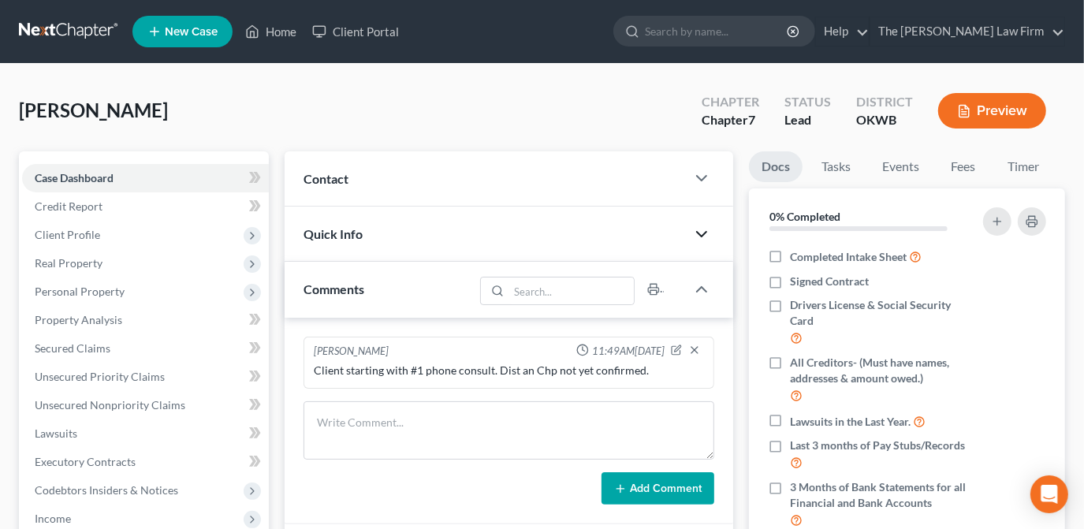
click at [707, 227] on icon "button" at bounding box center [701, 234] width 19 height 19
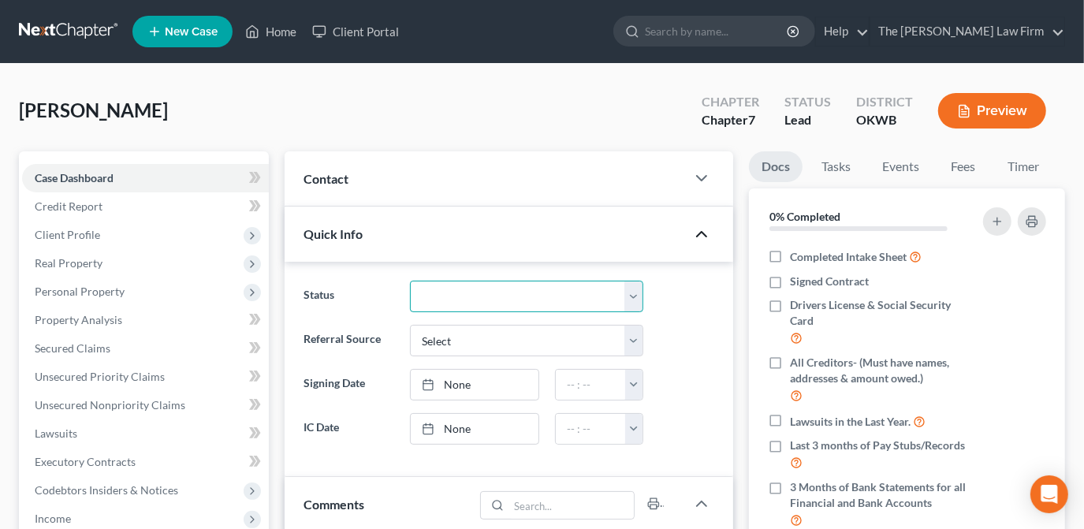
click at [623, 296] on select "Discharged Dismissed Filed Info Sent In Progress Lead Lost Lead Ready to File R…" at bounding box center [526, 297] width 233 height 32
click at [410, 281] on select "Discharged Dismissed Filed Info Sent In Progress Lead Lost Lead Ready to File R…" at bounding box center [526, 297] width 233 height 32
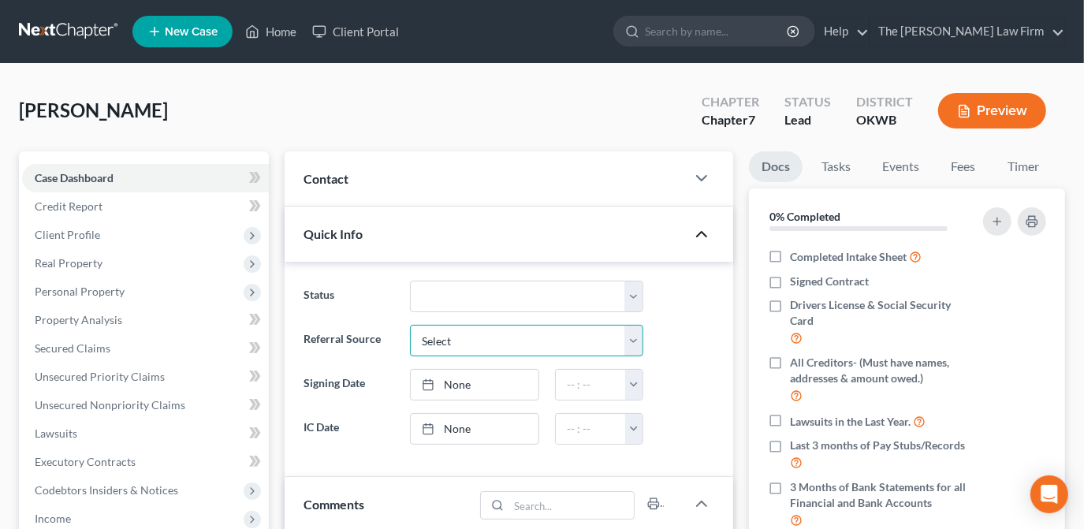
click at [598, 344] on select "Select Word Of Mouth Previous Clients Direct Mail Website Google Search Modern …" at bounding box center [526, 341] width 233 height 32
click at [668, 375] on div at bounding box center [686, 385] width 71 height 32
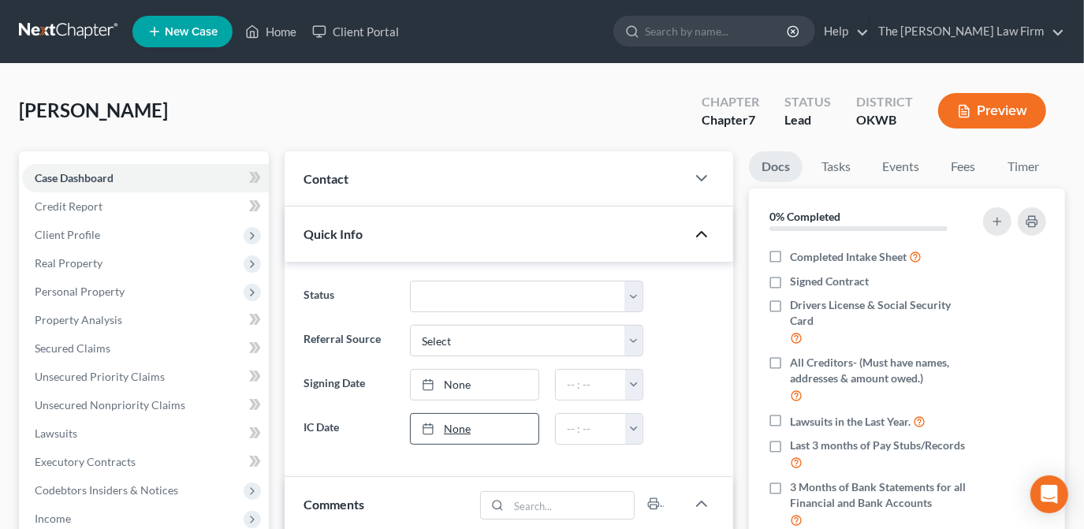
click at [499, 431] on link "None" at bounding box center [475, 429] width 128 height 30
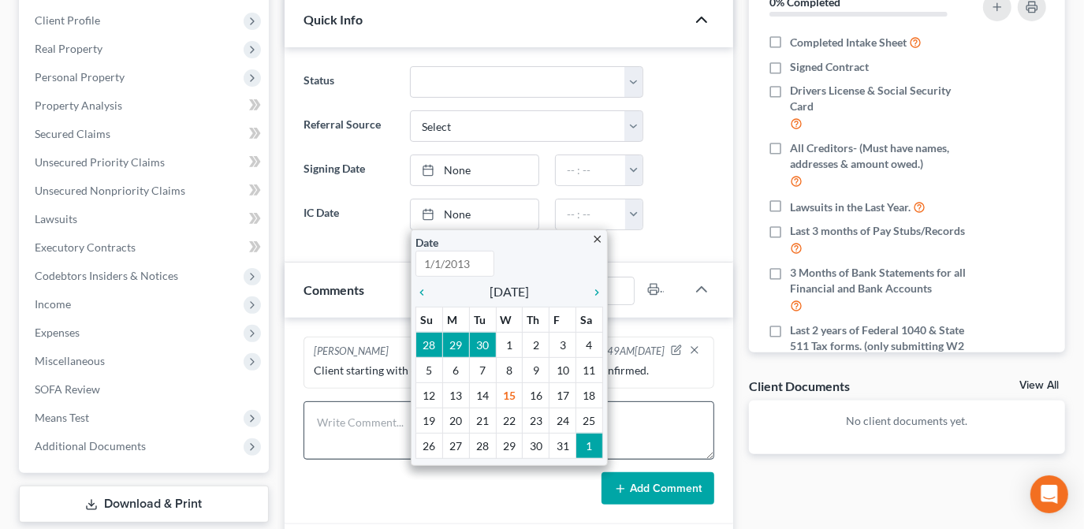
scroll to position [214, 0]
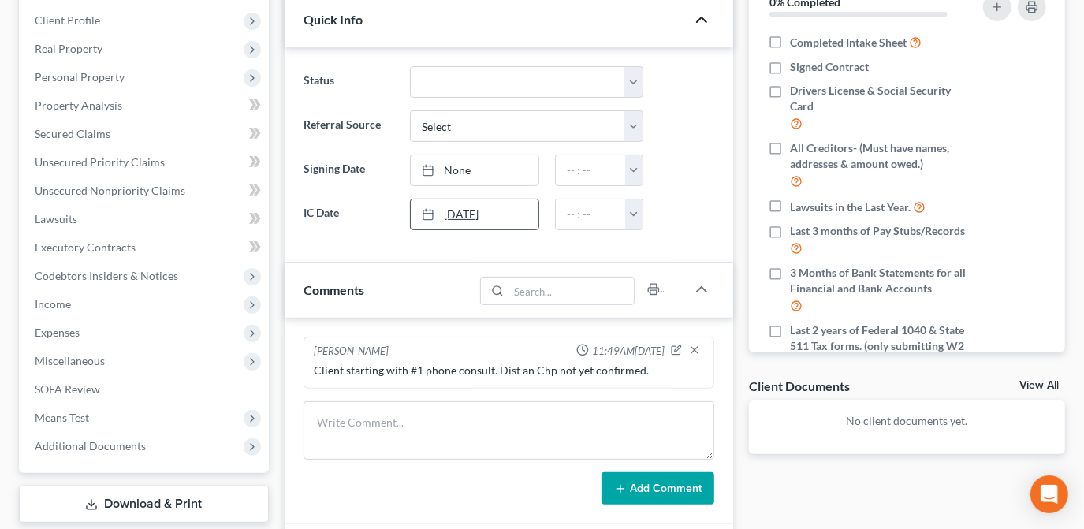
click at [490, 219] on link "10/14/2025" at bounding box center [475, 214] width 128 height 30
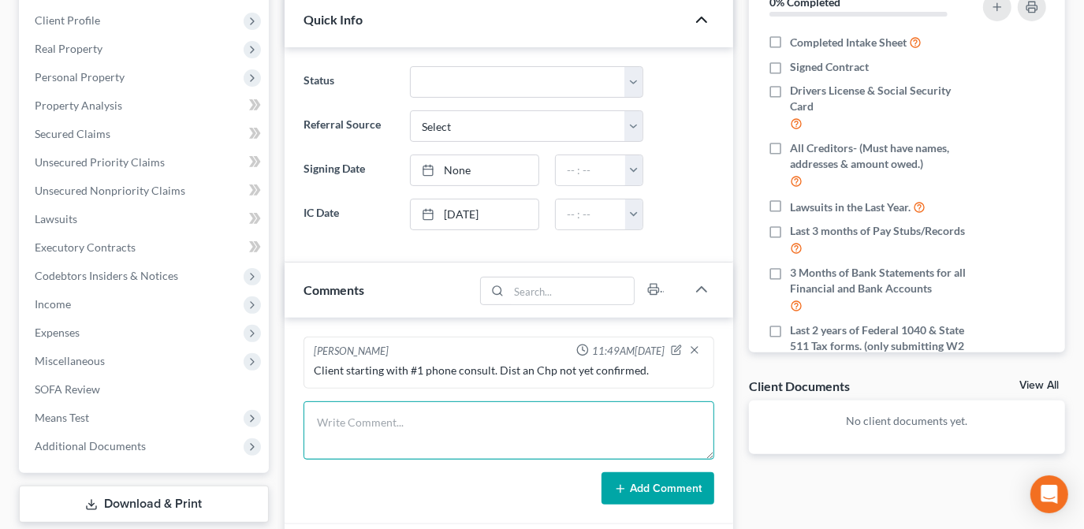
click at [613, 413] on textarea at bounding box center [509, 430] width 411 height 58
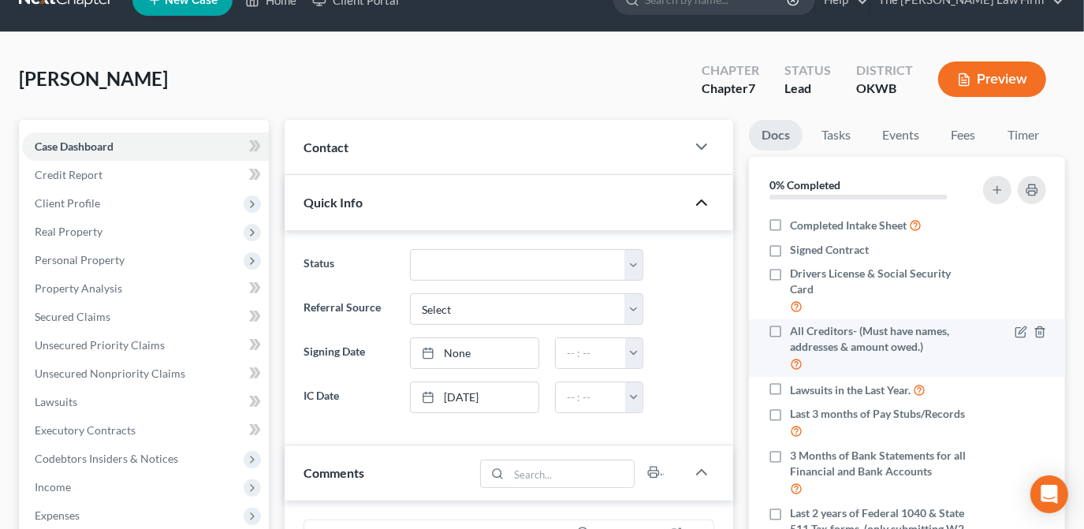
scroll to position [0, 0]
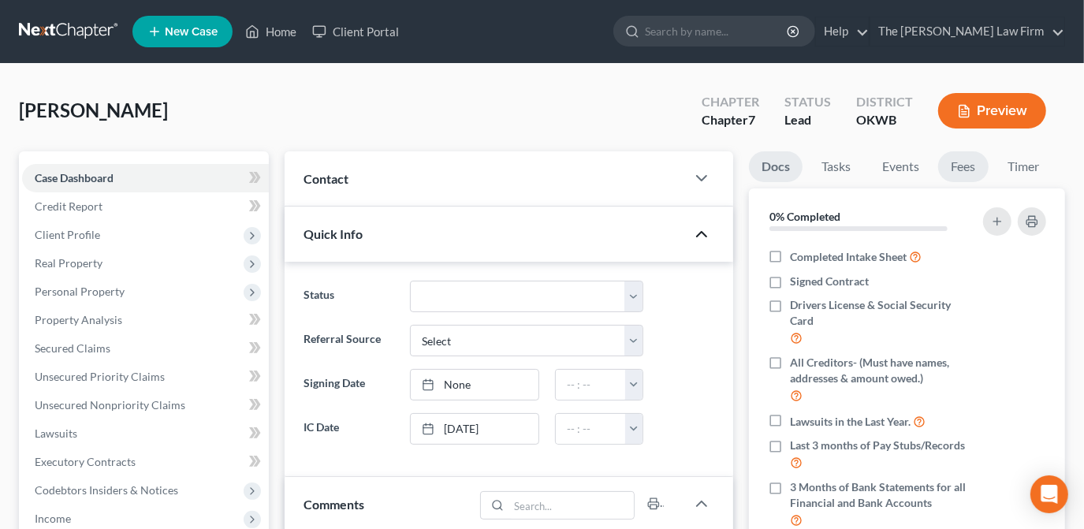
click at [965, 162] on link "Fees" at bounding box center [963, 166] width 50 height 31
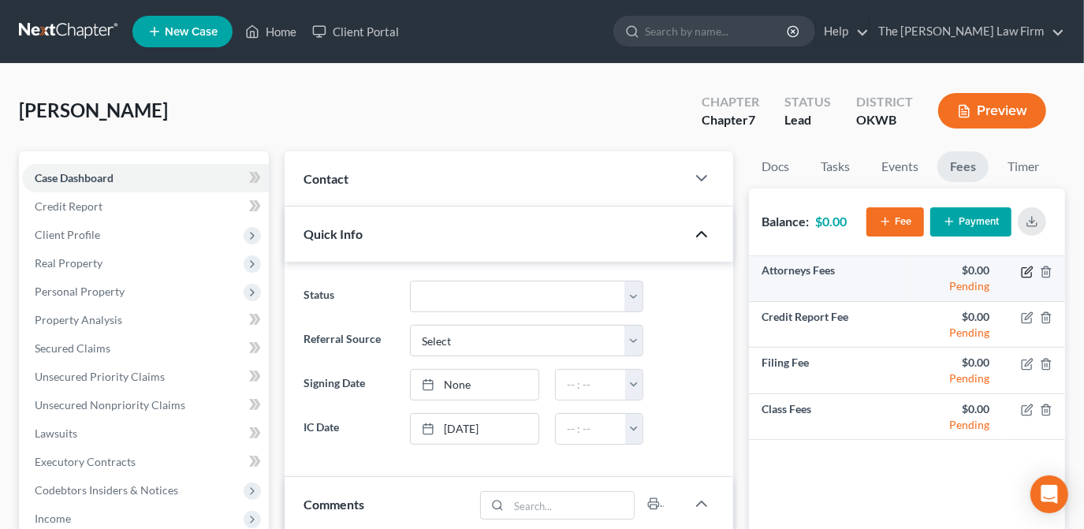
click at [1028, 274] on icon "button" at bounding box center [1027, 272] width 13 height 13
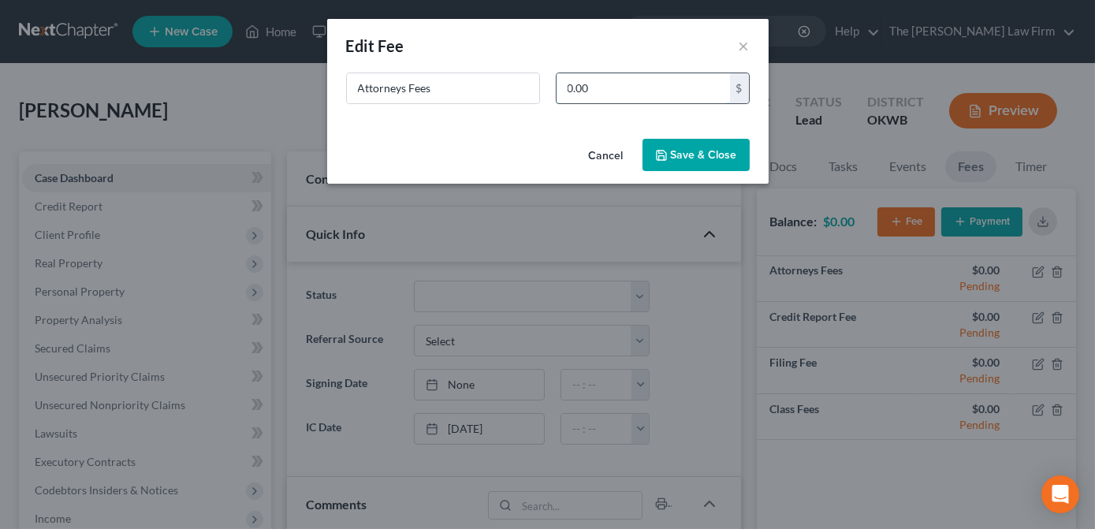
click at [602, 99] on input "0.00" at bounding box center [643, 88] width 173 height 30
drag, startPoint x: 603, startPoint y: 157, endPoint x: 657, endPoint y: 150, distance: 54.9
click at [603, 156] on button "Cancel" at bounding box center [606, 156] width 60 height 32
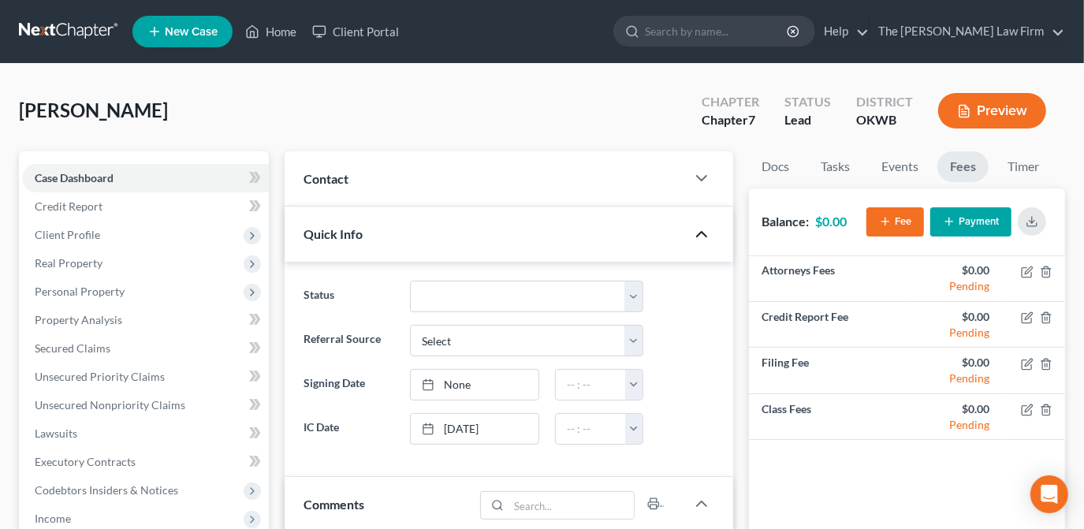
click at [648, 119] on div "Nichols, Ronnette Upgraded Chapter Chapter 7 Status Lead District OKWB Preview" at bounding box center [542, 117] width 1046 height 69
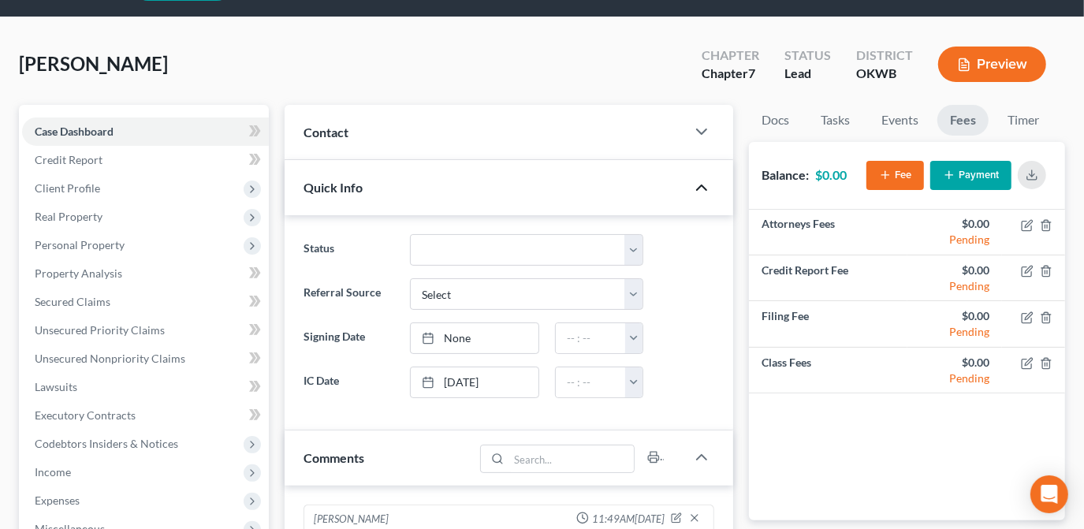
scroll to position [71, 0]
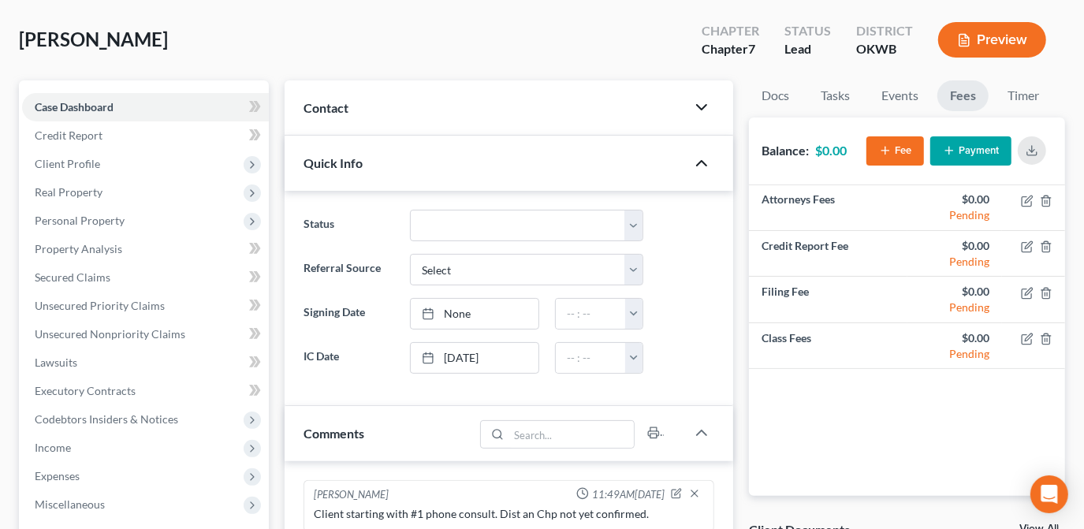
click at [698, 100] on icon "button" at bounding box center [701, 107] width 19 height 19
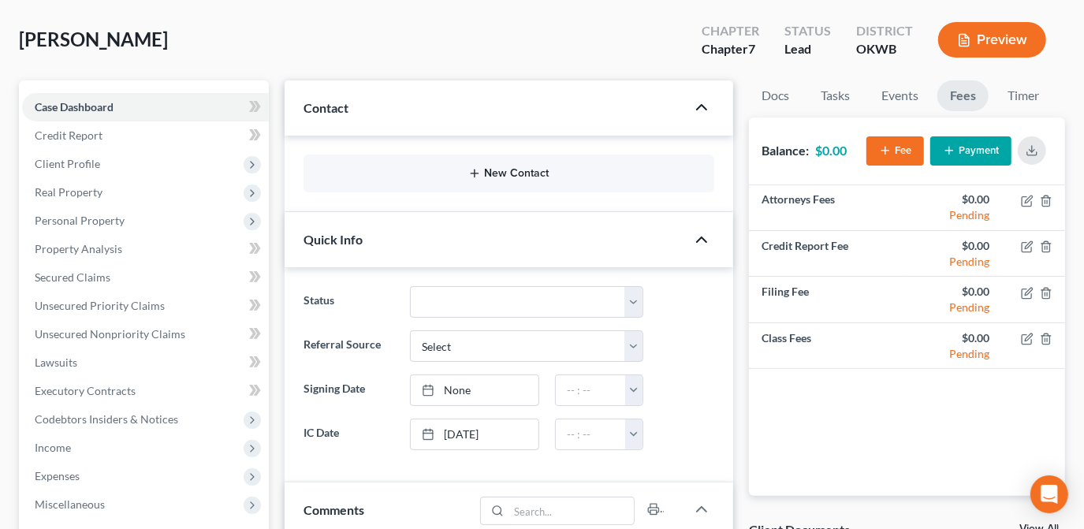
click at [541, 173] on button "New Contact" at bounding box center [508, 173] width 385 height 13
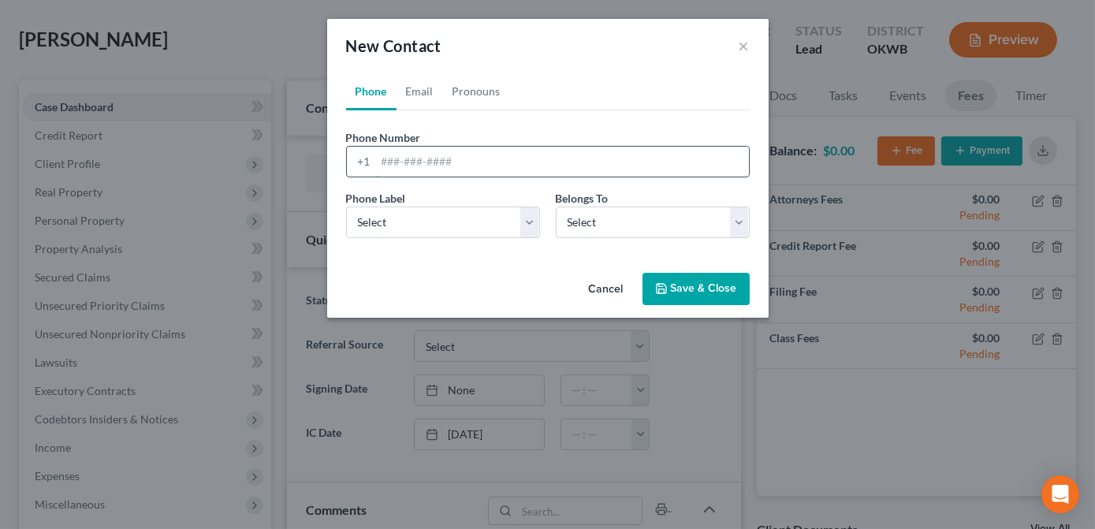
click at [434, 159] on input "tel" at bounding box center [562, 162] width 373 height 30
type input "405-637-2202"
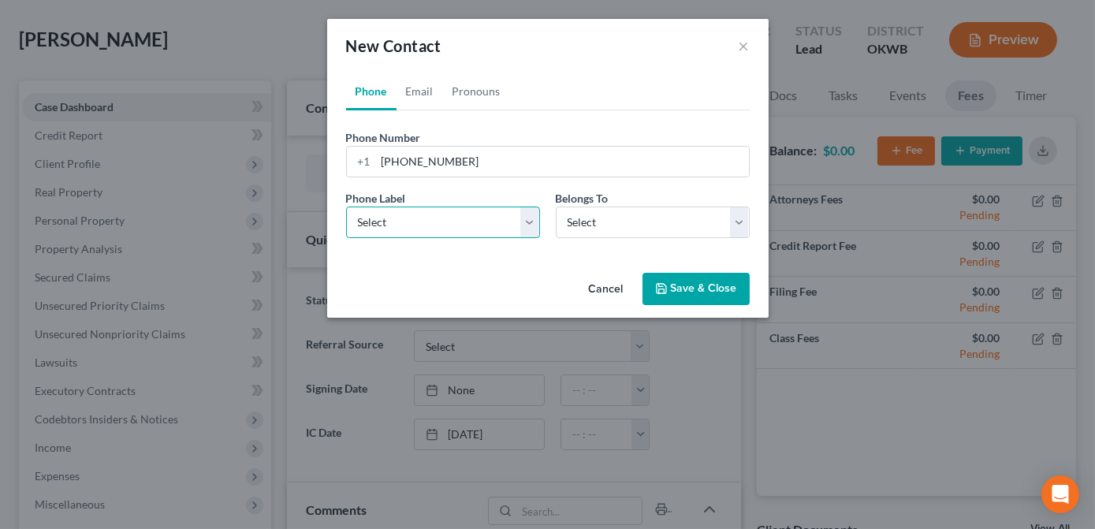
click at [512, 216] on select "Select Mobile Home Work Other" at bounding box center [443, 223] width 194 height 32
select select "0"
click at [346, 207] on select "Select Mobile Home Work Other" at bounding box center [443, 223] width 194 height 32
click at [601, 230] on select "Select Client Other" at bounding box center [653, 223] width 194 height 32
select select "0"
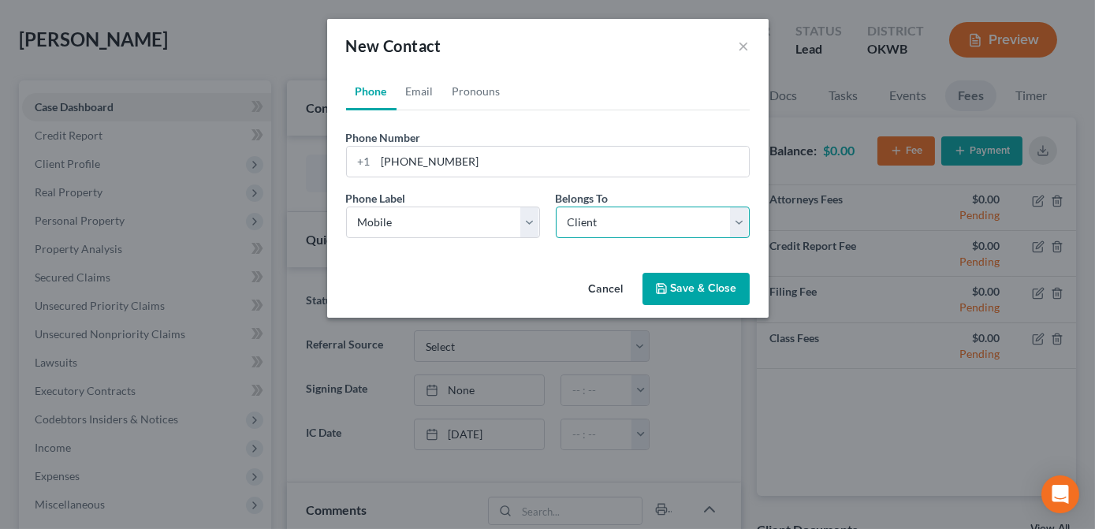
click at [556, 207] on select "Select Client Other" at bounding box center [653, 223] width 194 height 32
select select "0"
drag, startPoint x: 423, startPoint y: 86, endPoint x: 426, endPoint y: 94, distance: 8.5
click at [423, 86] on link "Email" at bounding box center [420, 92] width 47 height 38
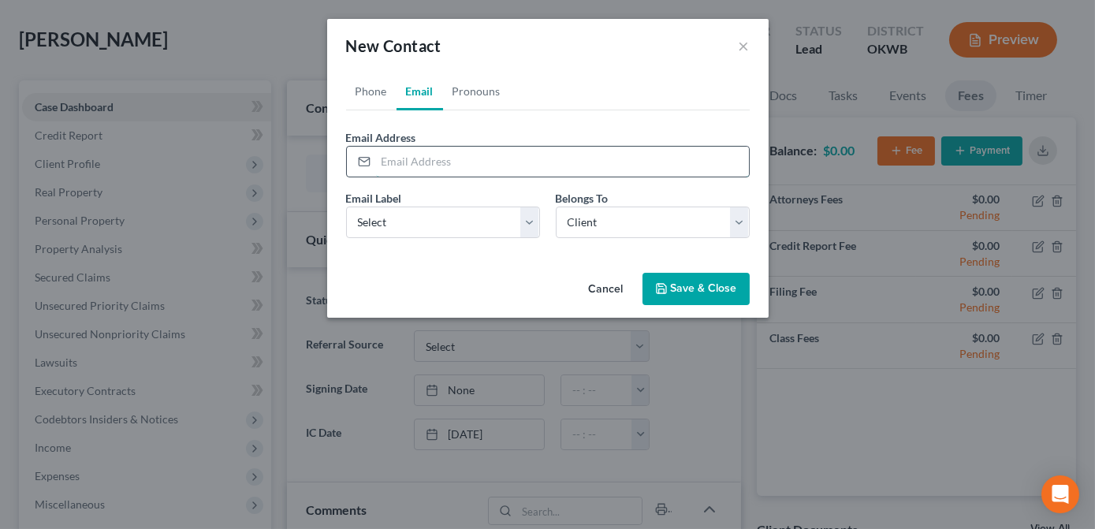
click at [435, 161] on input "email" at bounding box center [562, 162] width 373 height 30
click at [406, 160] on input "email" at bounding box center [562, 162] width 373 height 30
paste input "mommaroro101084@gmail.com"
type input "mommaroro101084@gmail.com"
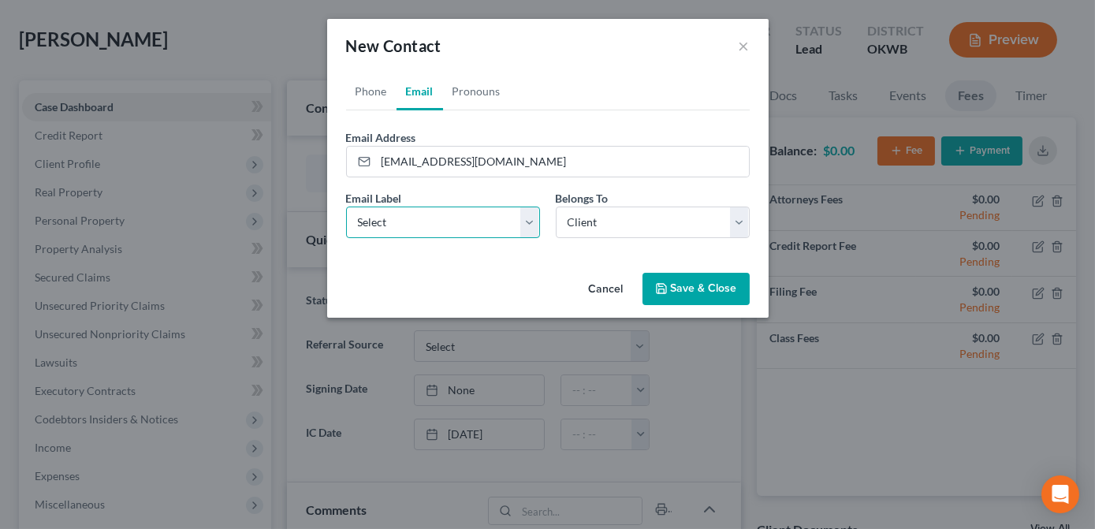
click at [464, 226] on select "Select Home Work Other" at bounding box center [443, 223] width 194 height 32
select select "0"
click at [346, 207] on select "Select Home Work Other" at bounding box center [443, 223] width 194 height 32
click at [664, 289] on polyline "button" at bounding box center [661, 291] width 6 height 4
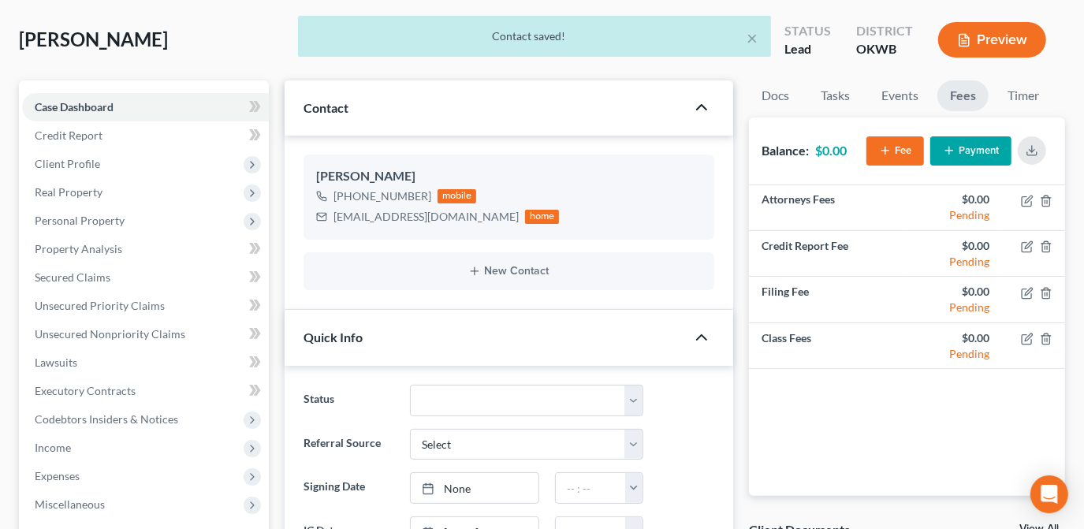
click at [248, 37] on div "× Contact saved!" at bounding box center [534, 40] width 1084 height 49
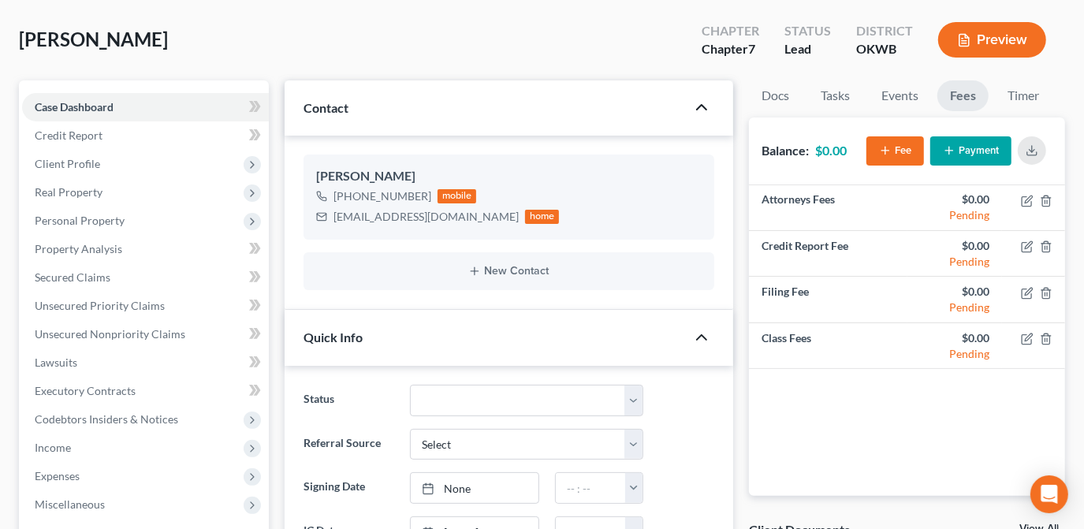
click at [316, 23] on div "Nichols, Ronnette Upgraded Chapter Chapter 7 Status Lead District OKWB Preview" at bounding box center [542, 46] width 1046 height 69
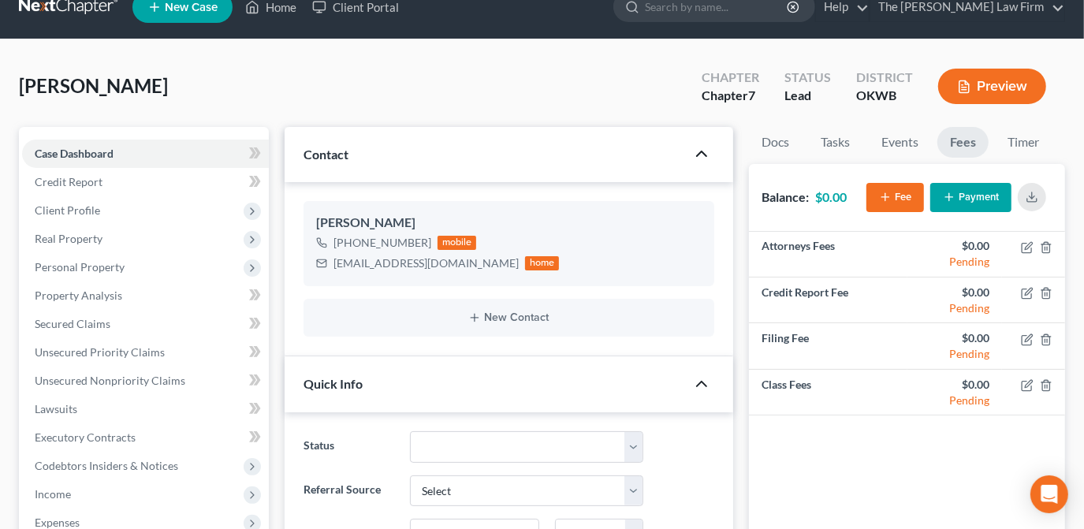
scroll to position [0, 0]
